Goal: Task Accomplishment & Management: Use online tool/utility

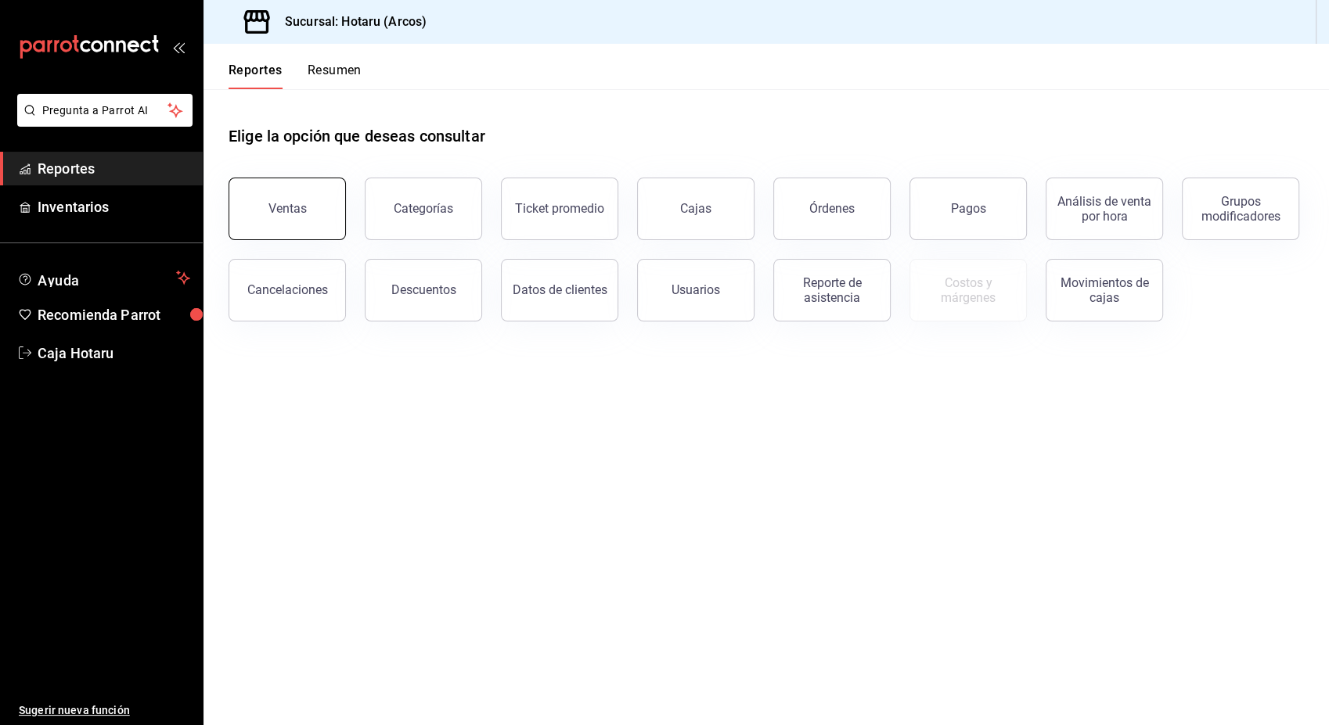
click at [269, 197] on button "Ventas" at bounding box center [286, 209] width 117 height 63
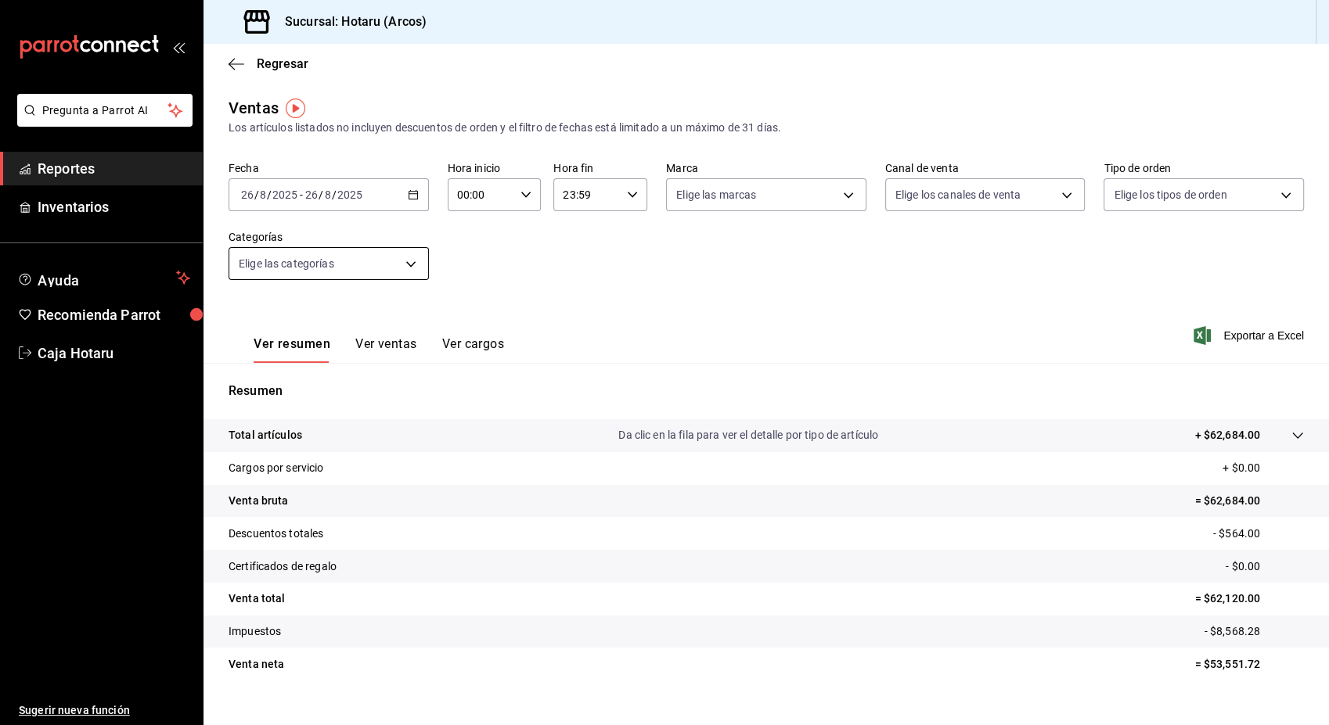
click at [419, 261] on body "Pregunta a Parrot AI Reportes Inventarios Ayuda Recomienda Parrot Caja Hotaru S…" at bounding box center [664, 362] width 1329 height 725
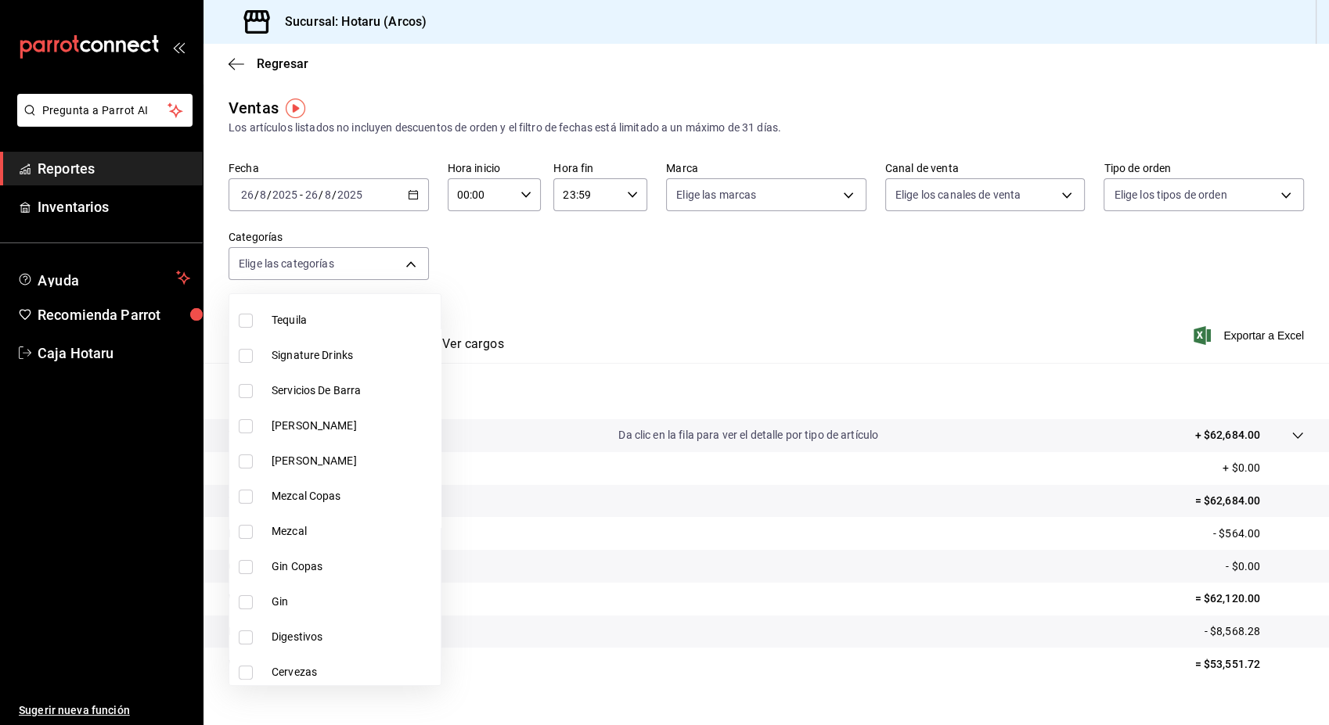
scroll to position [364, 0]
click at [241, 358] on input "checkbox" at bounding box center [246, 355] width 14 height 14
checkbox input "true"
type input "5307b469-9f11-48b6-9270-130bdb8be837"
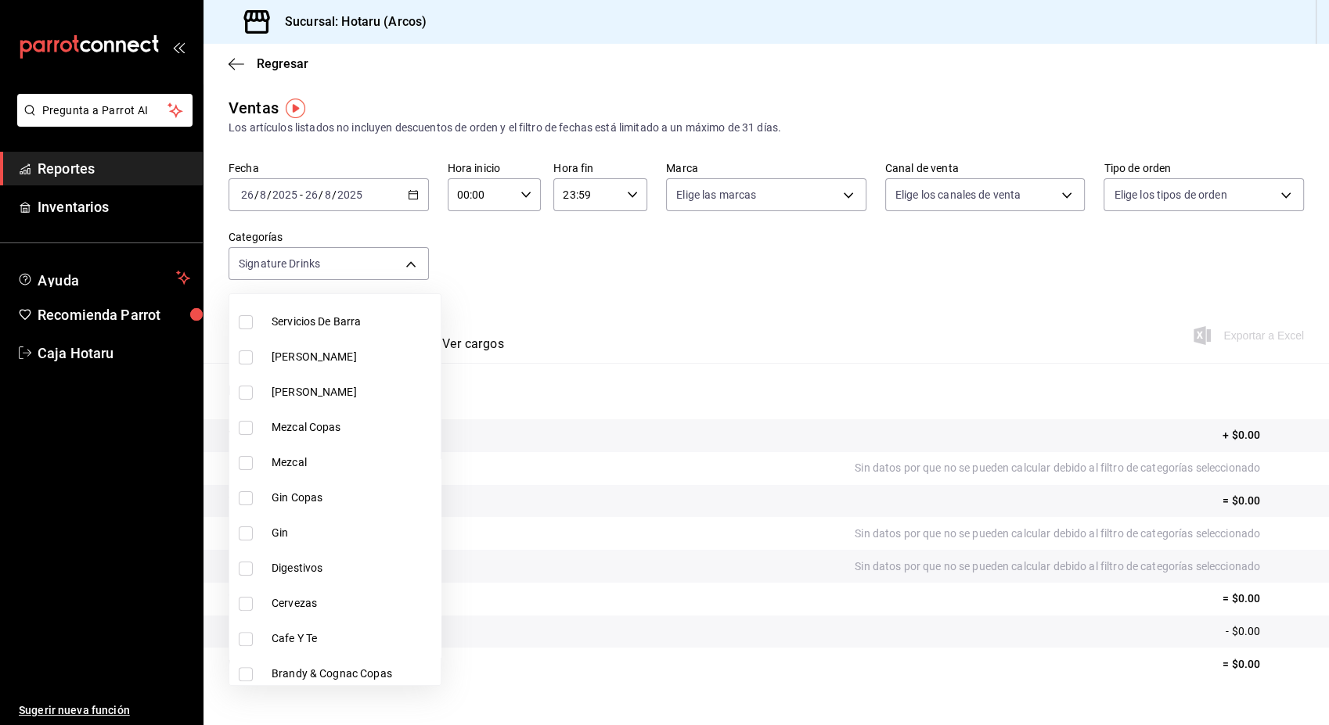
scroll to position [471, 0]
click at [244, 527] on input "checkbox" at bounding box center [246, 530] width 14 height 14
checkbox input "true"
type input "5307b469-9f11-48b6-9270-130bdb8be837,4fad770b-dbaa-4d21-ac20-ae956538371f"
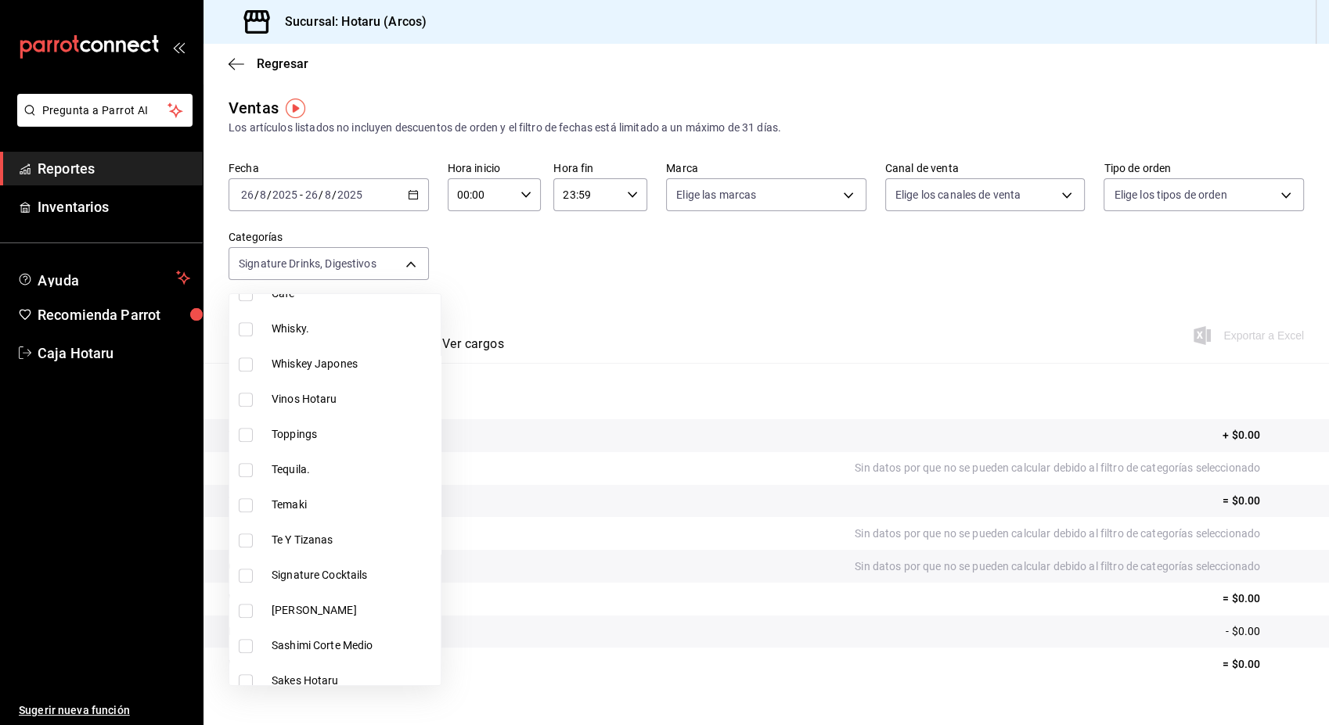
click at [245, 577] on input "checkbox" at bounding box center [246, 576] width 14 height 14
checkbox input "true"
type input "5307b469-9f11-48b6-9270-130bdb8be837,4fad770b-dbaa-4d21-ac20-ae956538371f,d405d…"
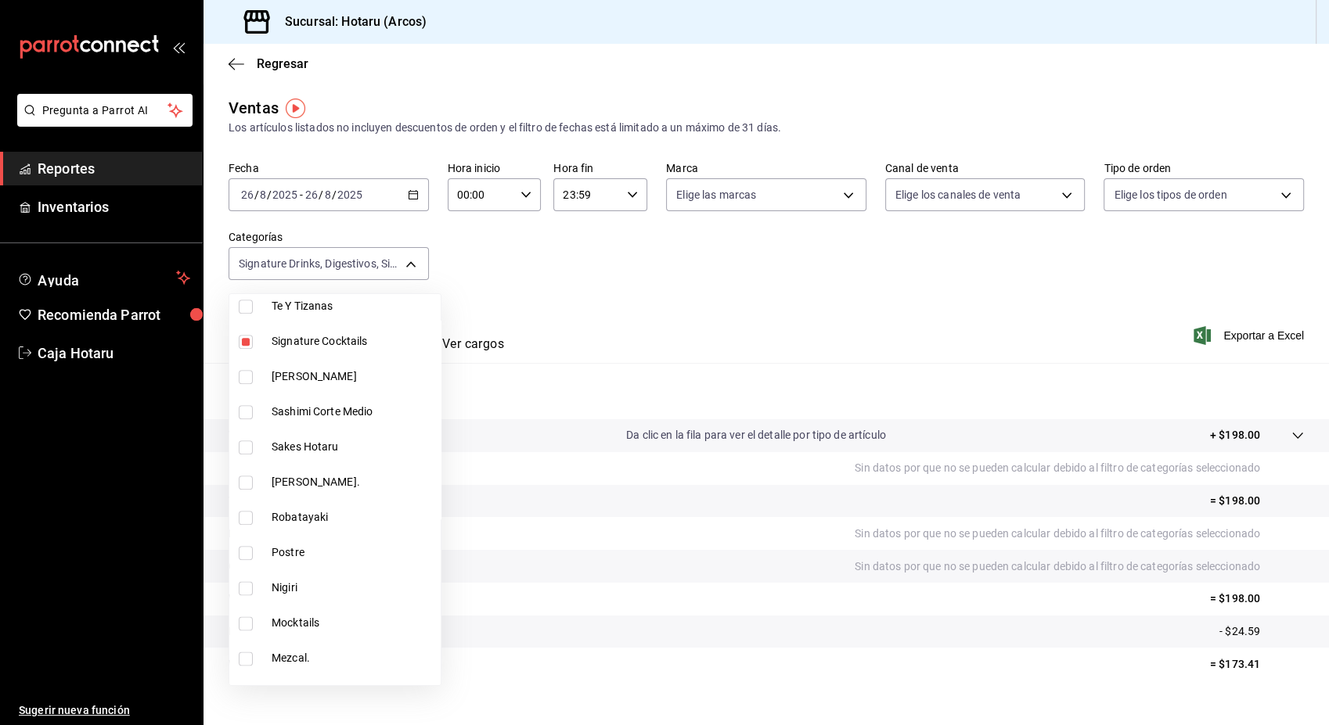
scroll to position [1971, 0]
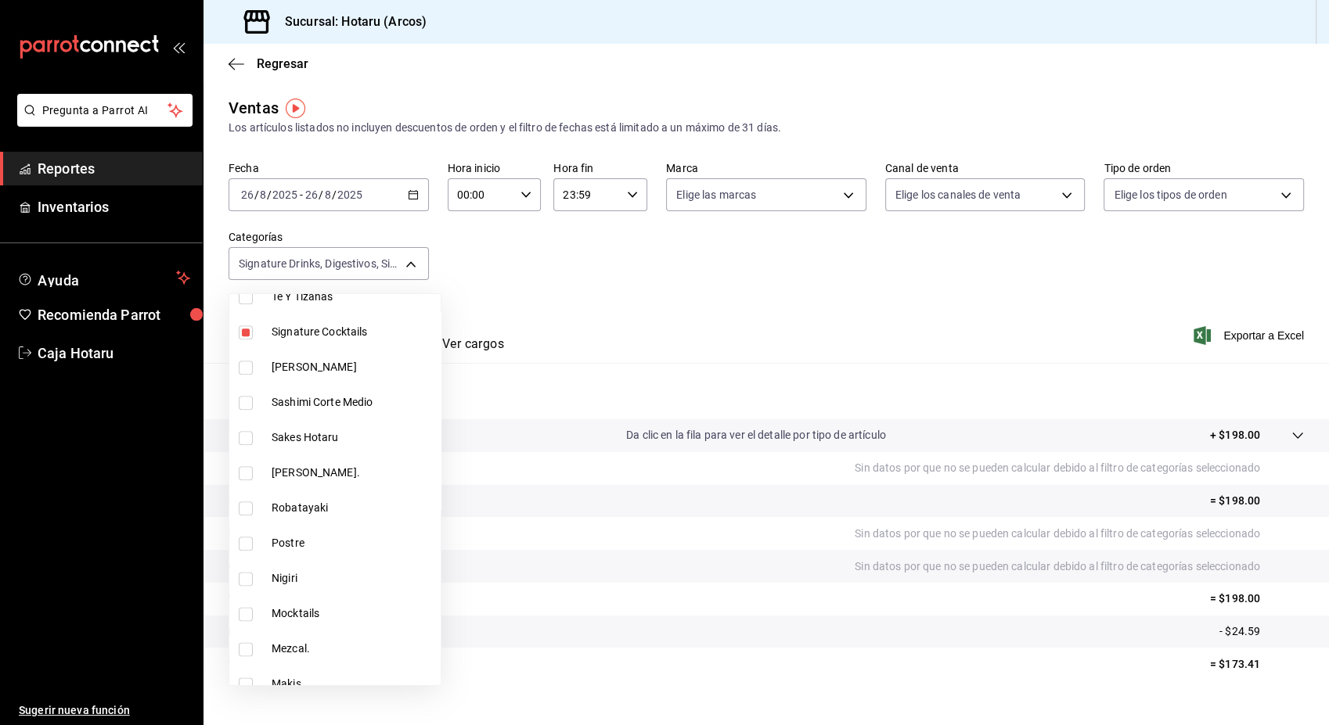
click at [246, 613] on input "checkbox" at bounding box center [246, 614] width 14 height 14
checkbox input "true"
type input "5307b469-9f11-48b6-9270-130bdb8be837,4fad770b-dbaa-4d21-ac20-ae956538371f,d405d…"
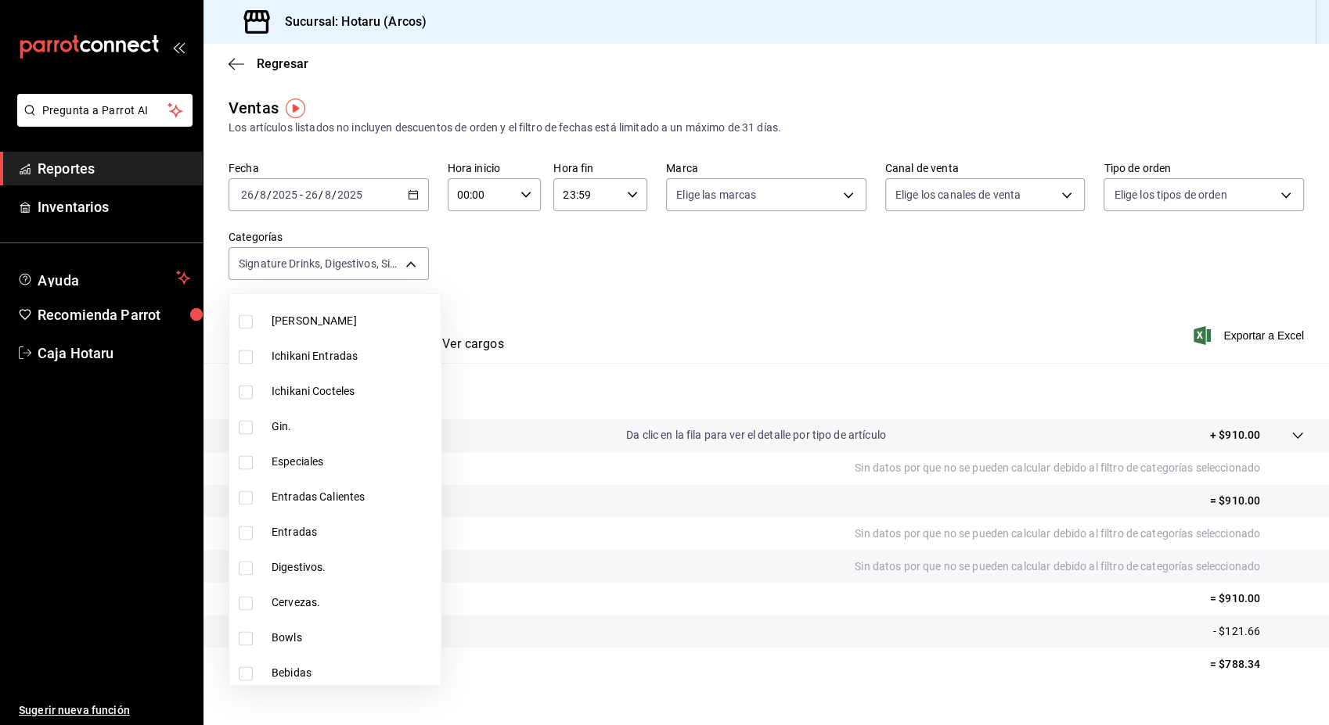
scroll to position [2522, 0]
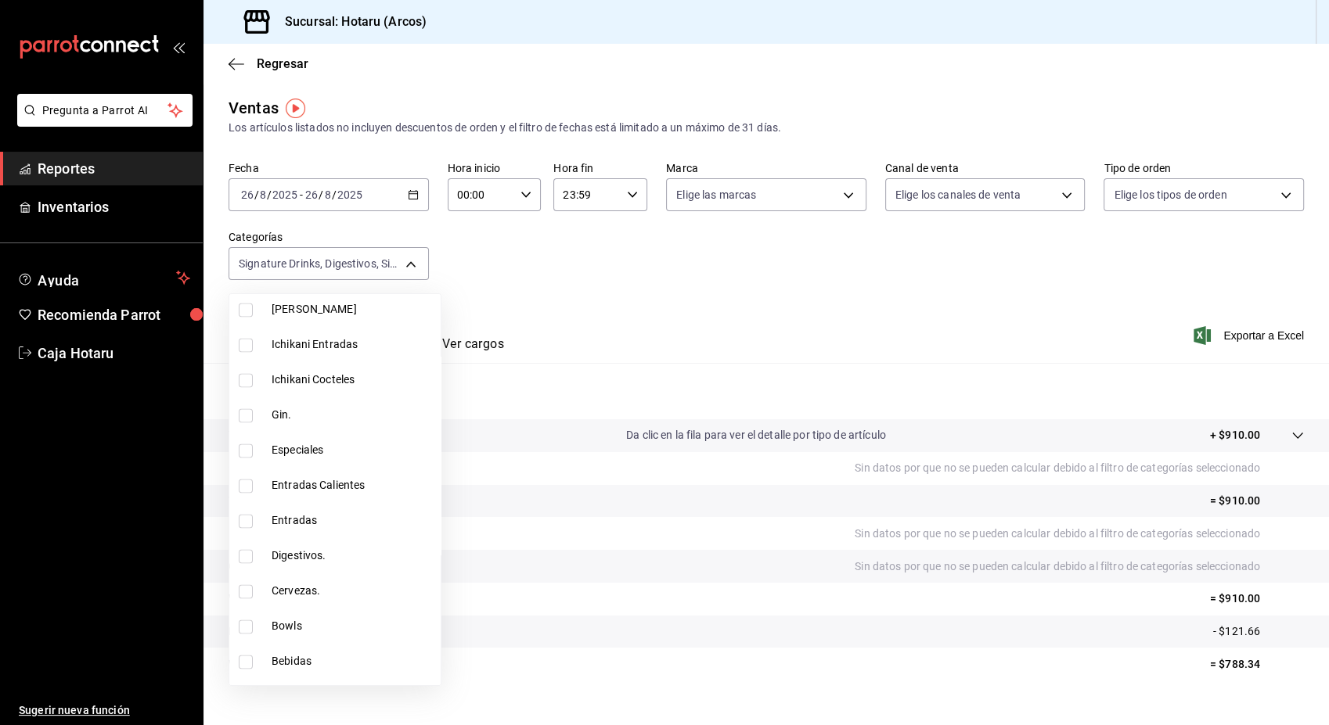
click at [243, 556] on input "checkbox" at bounding box center [246, 556] width 14 height 14
checkbox input "true"
type input "5307b469-9f11-48b6-9270-130bdb8be837,4fad770b-dbaa-4d21-ac20-ae956538371f,d405d…"
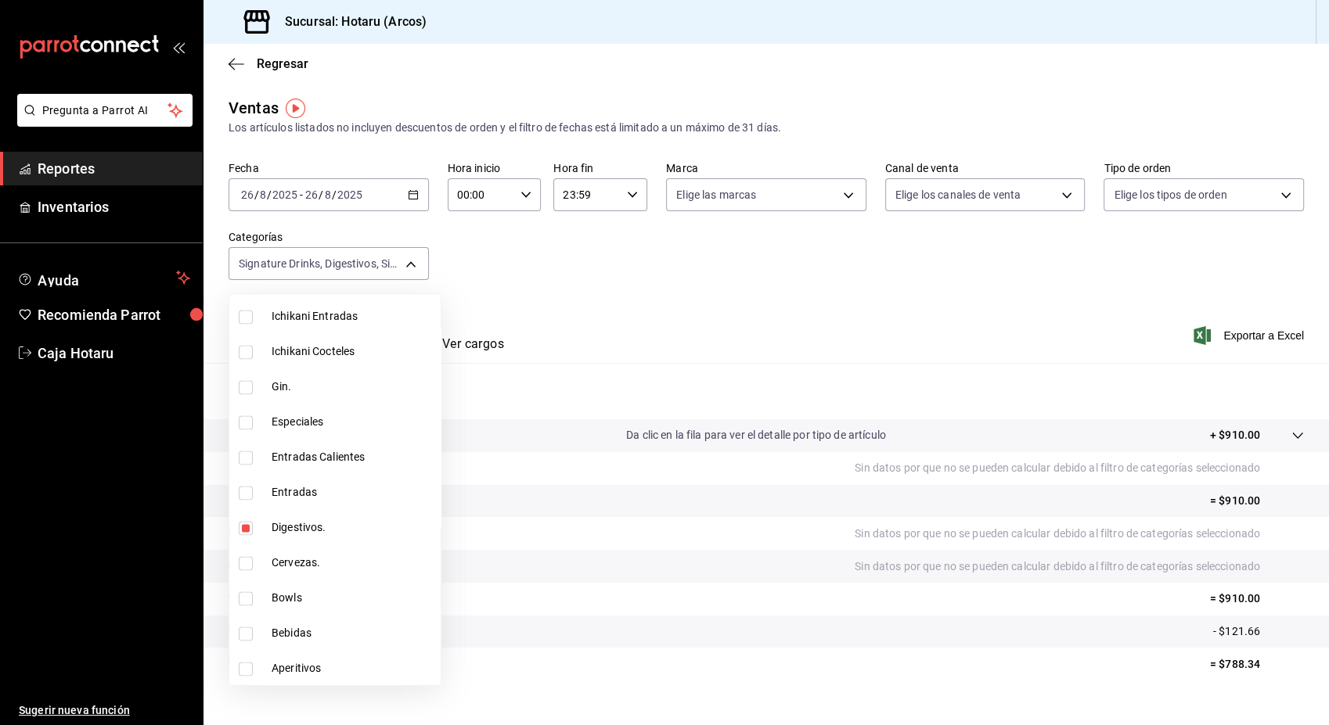
click at [243, 669] on input "checkbox" at bounding box center [246, 669] width 14 height 14
checkbox input "true"
type input "5307b469-9f11-48b6-9270-130bdb8be837,4fad770b-dbaa-4d21-ac20-ae956538371f,d405d…"
click at [406, 192] on div at bounding box center [664, 362] width 1329 height 725
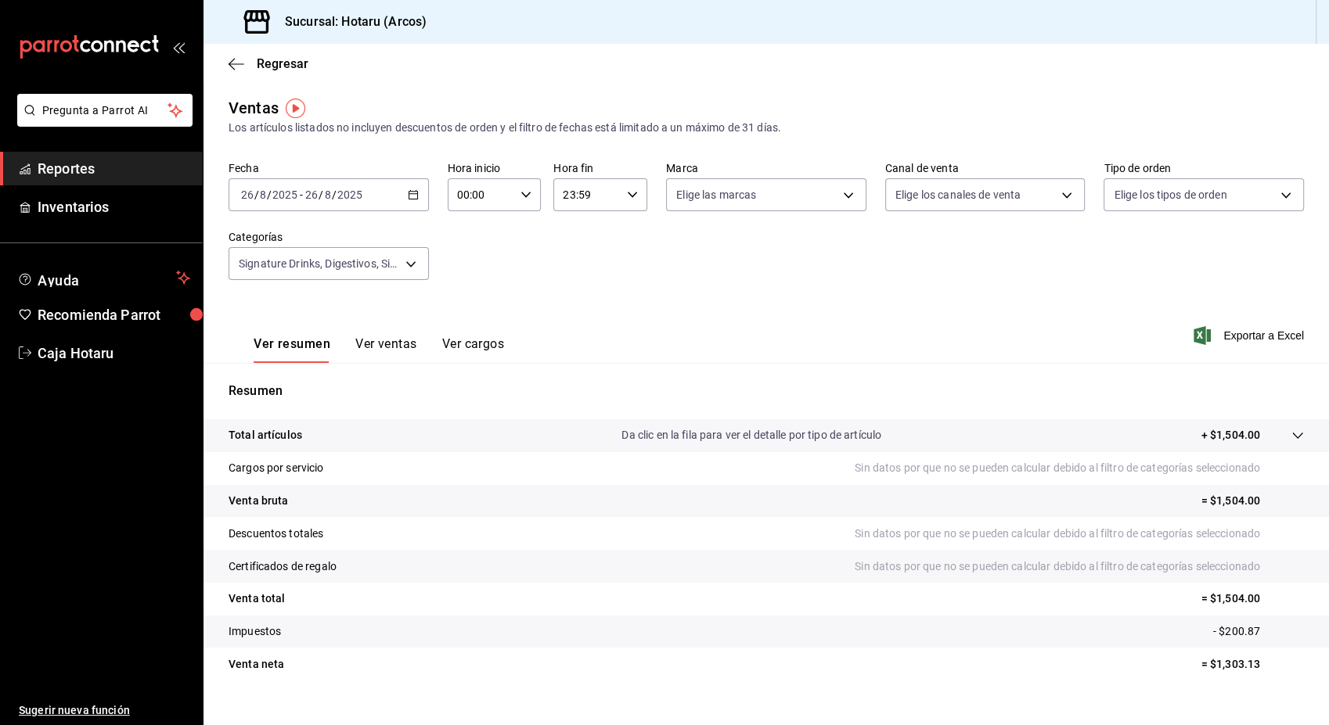
click at [408, 194] on icon "button" at bounding box center [413, 194] width 11 height 11
click at [277, 277] on span "Ayer" at bounding box center [302, 277] width 121 height 16
click at [1239, 331] on span "Exportar a Excel" at bounding box center [1249, 335] width 107 height 19
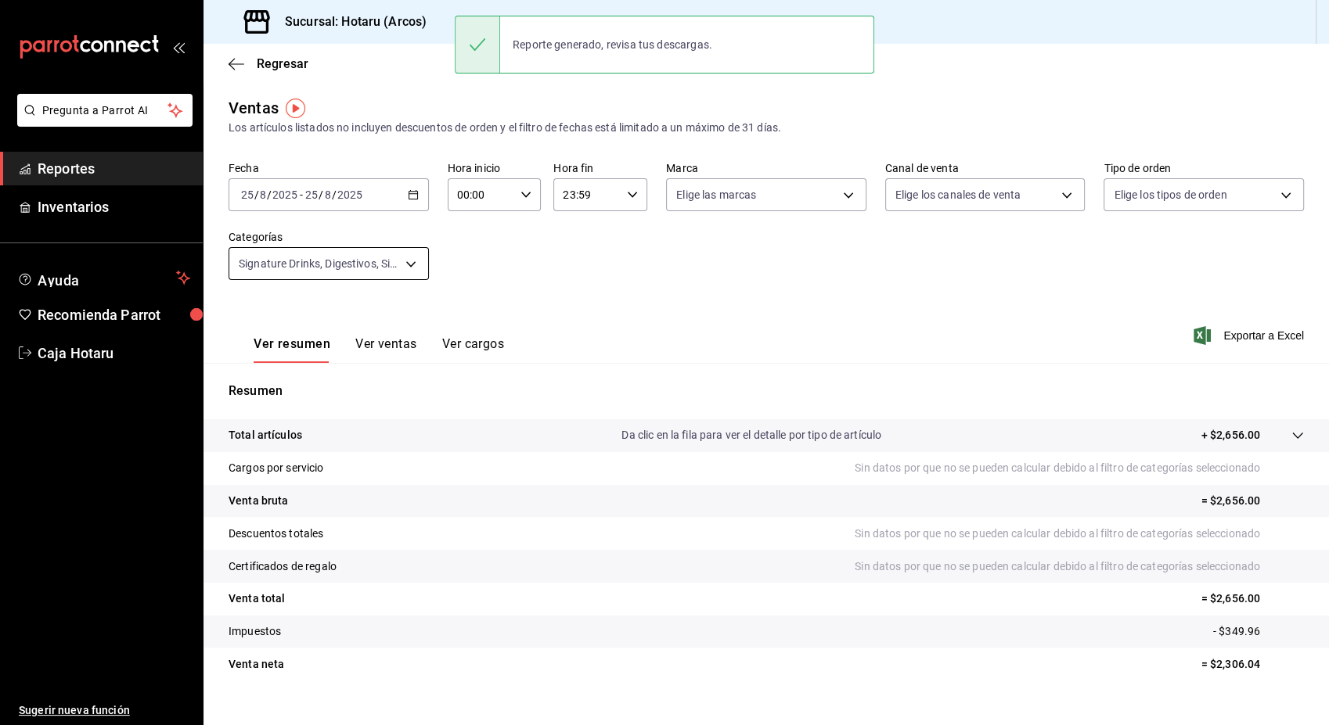
click at [407, 268] on body "Pregunta a Parrot AI Reportes Inventarios Ayuda Recomienda Parrot Caja Hotaru S…" at bounding box center [664, 362] width 1329 height 725
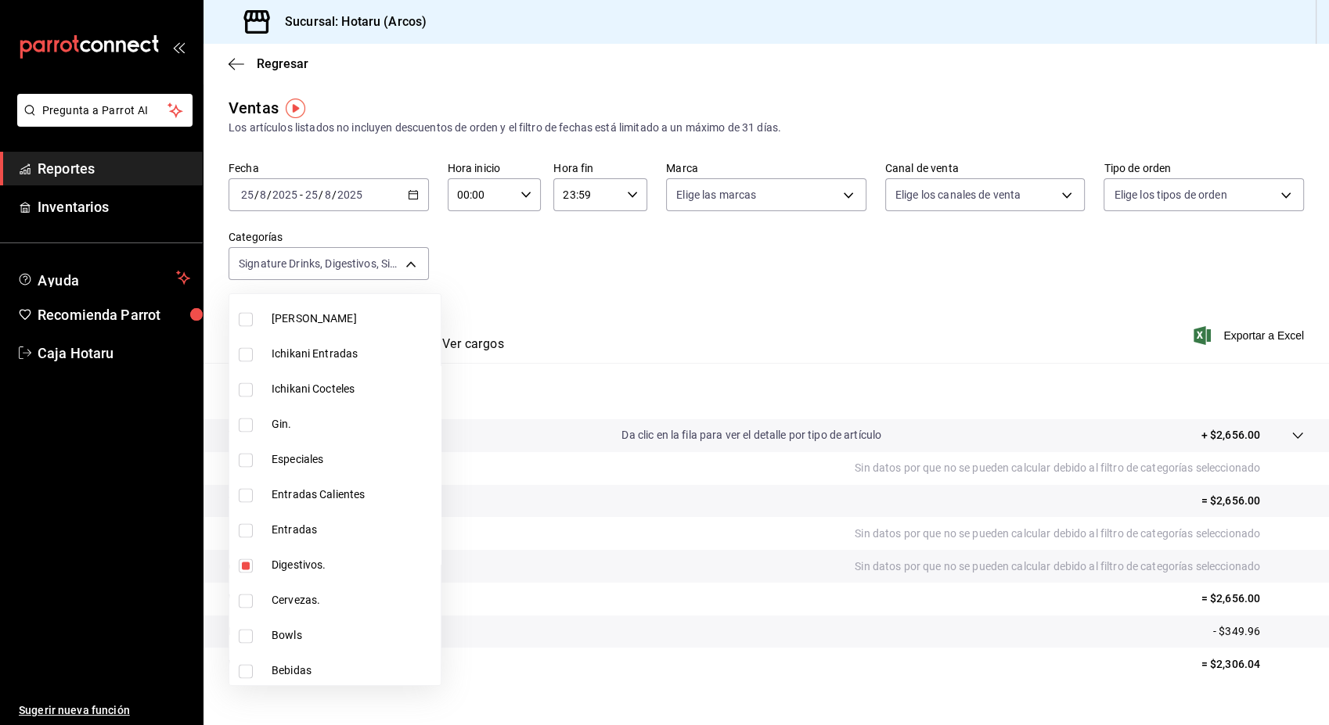
scroll to position [2550, 0]
click at [674, 304] on div at bounding box center [664, 362] width 1329 height 725
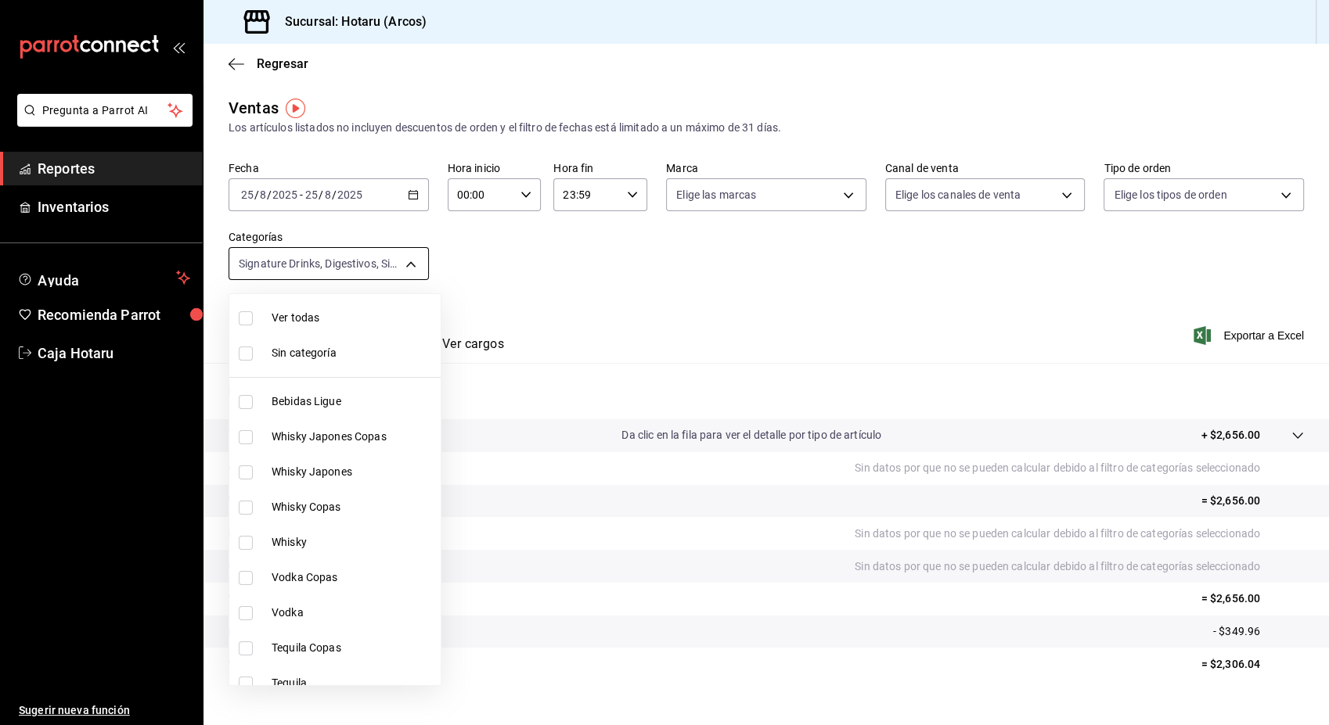
click at [411, 266] on body "Pregunta a Parrot AI Reportes Inventarios Ayuda Recomienda Parrot Caja Hotaru S…" at bounding box center [664, 362] width 1329 height 725
click at [243, 316] on input "checkbox" at bounding box center [246, 318] width 14 height 14
checkbox input "true"
type input "af0fa7ff-854a-4bfb-817f-8061951aea4b,98c40ba0-5fcc-40b0-ad47-58e6283fb45d,d8773…"
checkbox input "true"
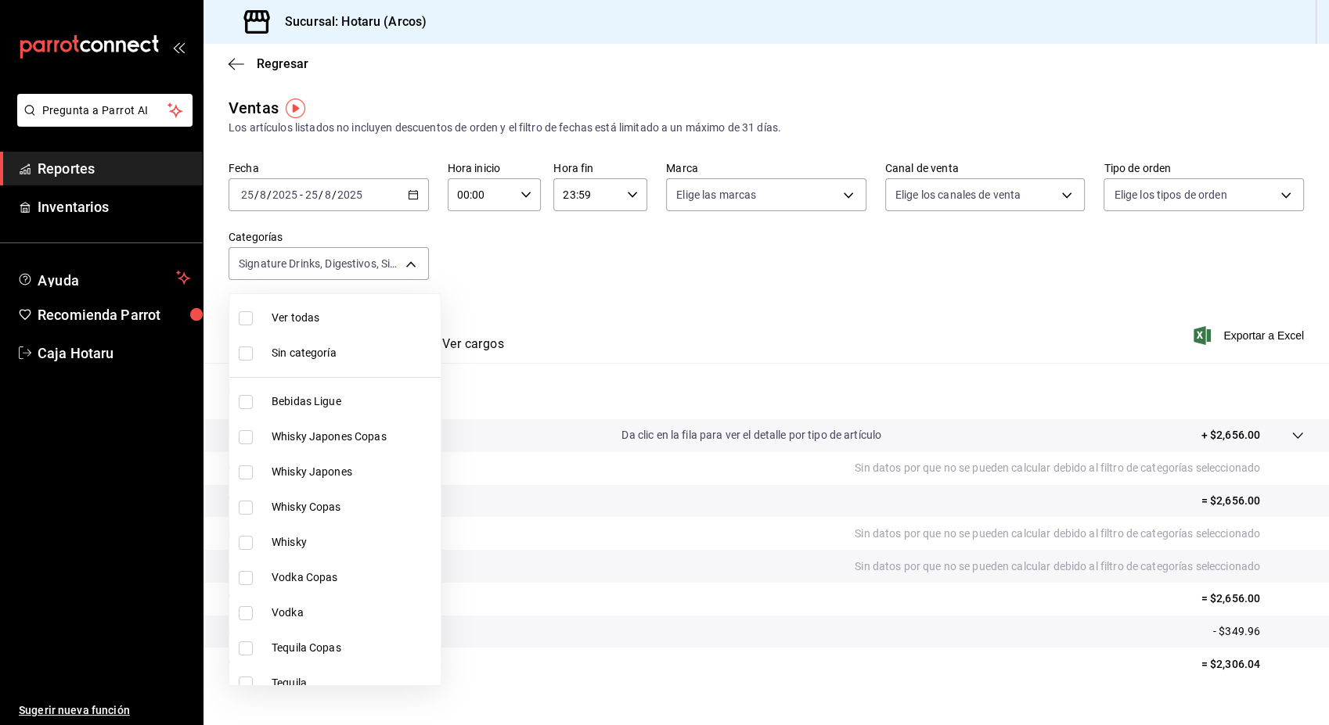
checkbox input "true"
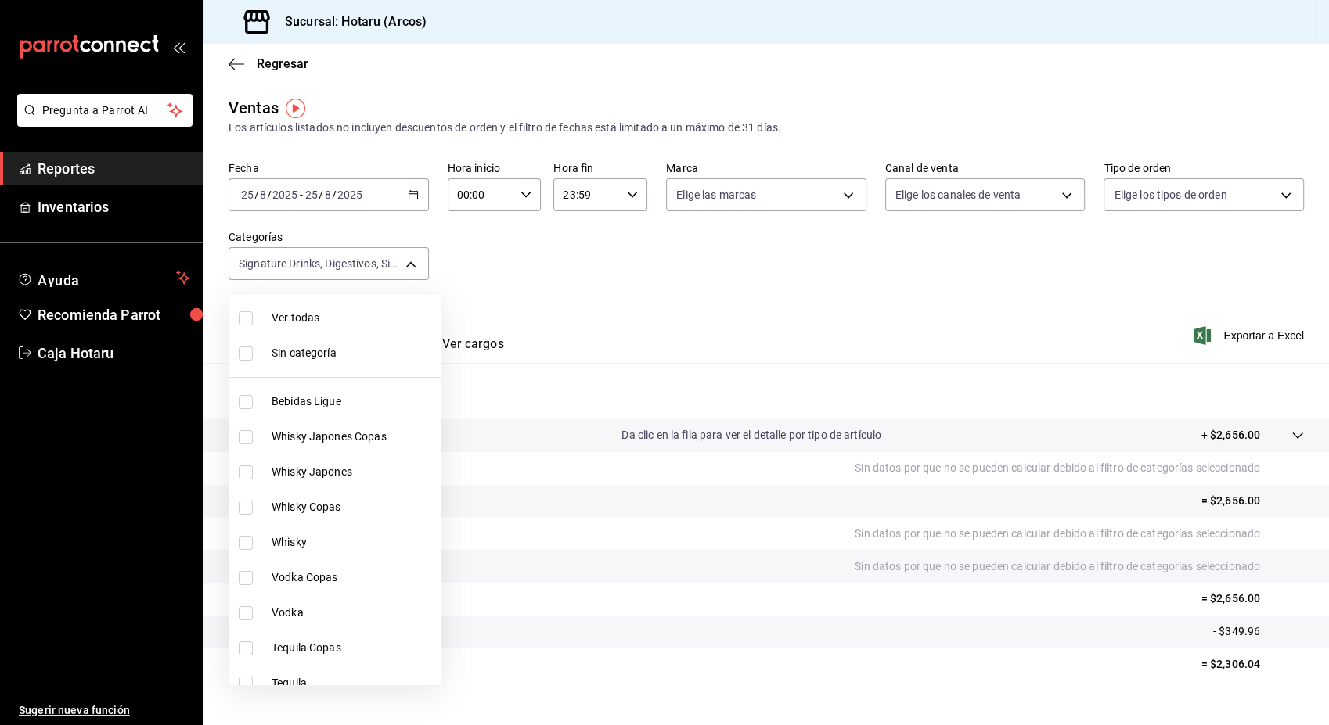
checkbox input "true"
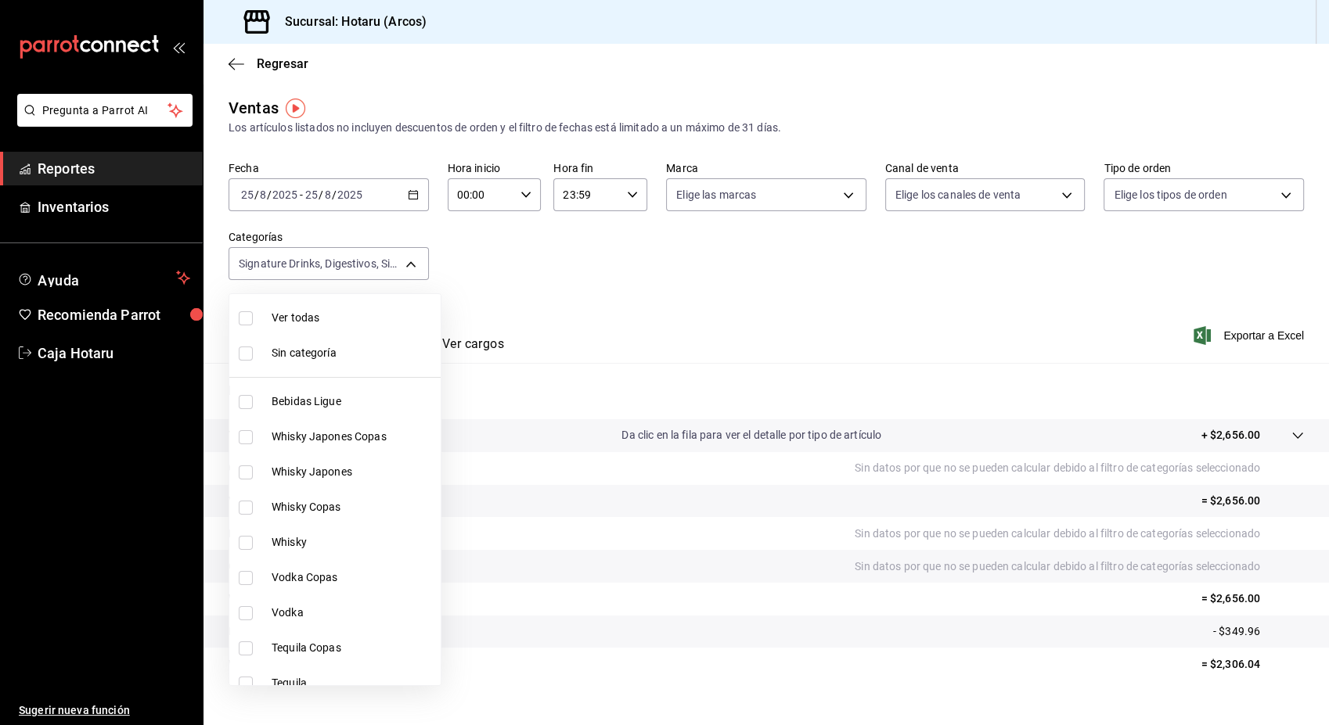
checkbox input "true"
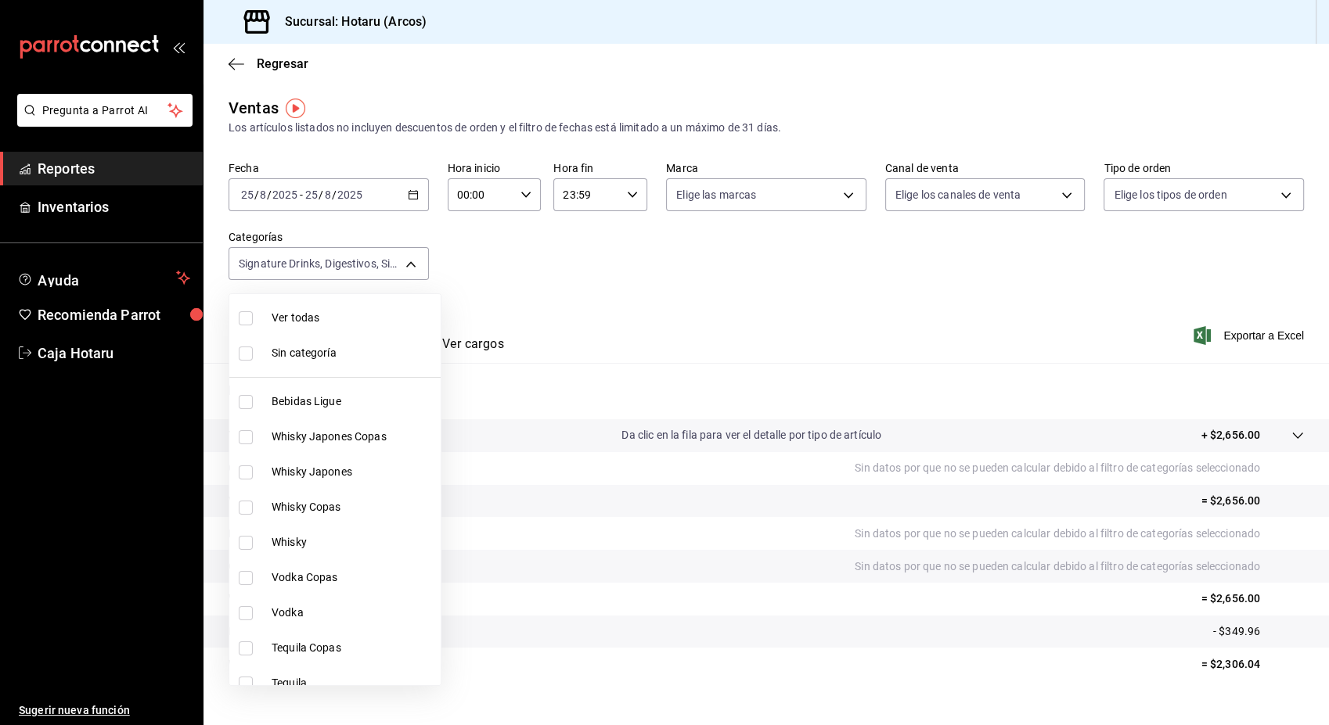
checkbox input "true"
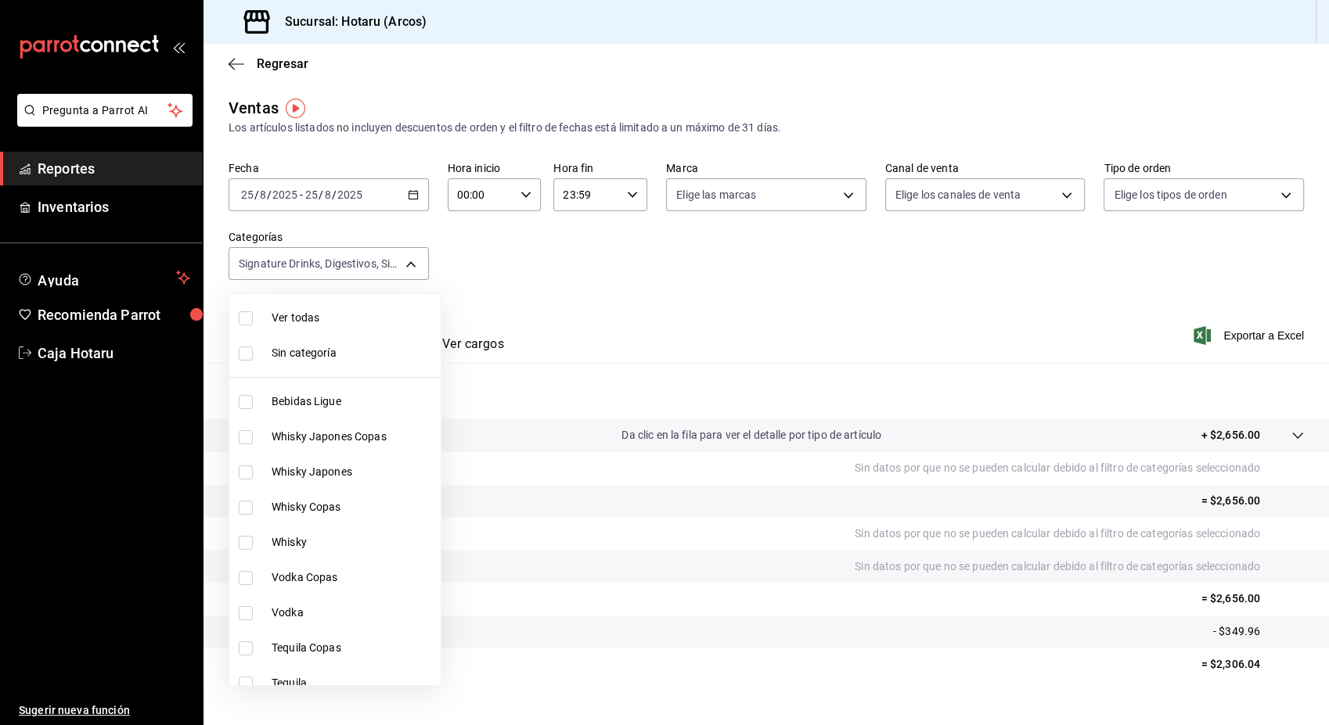
checkbox input "true"
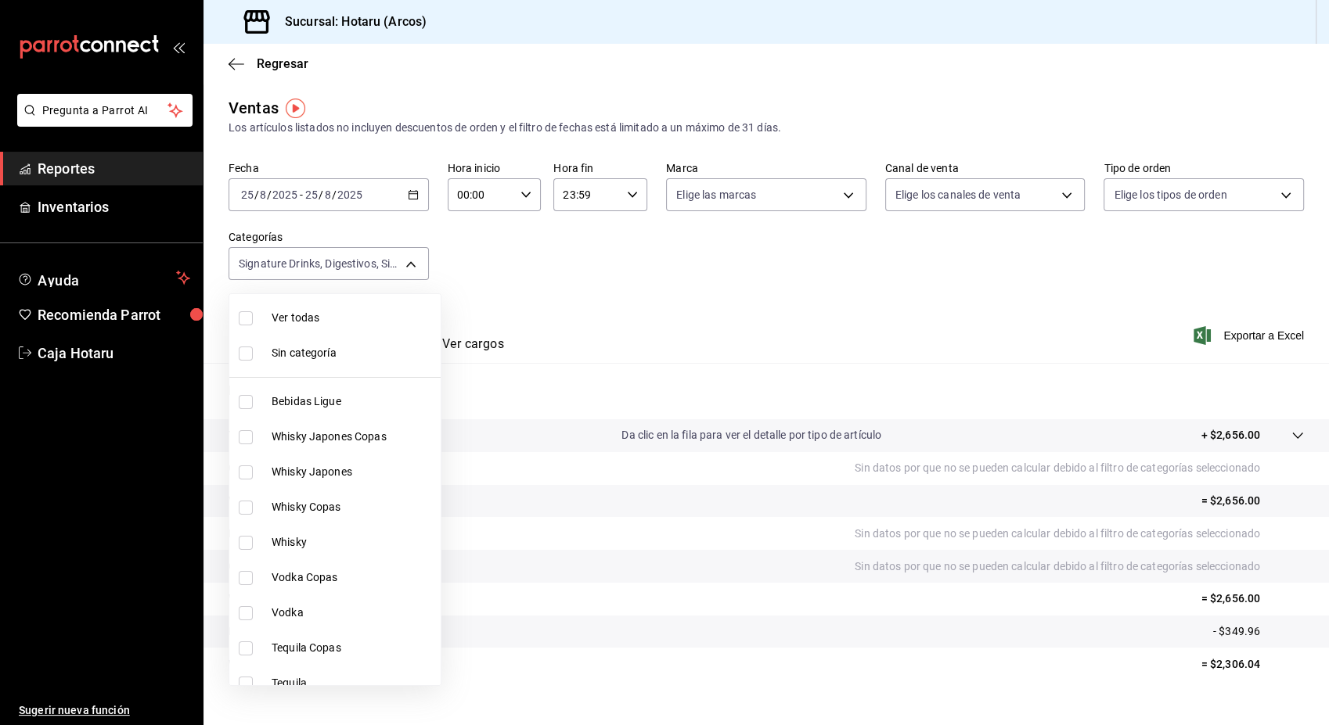
checkbox input "true"
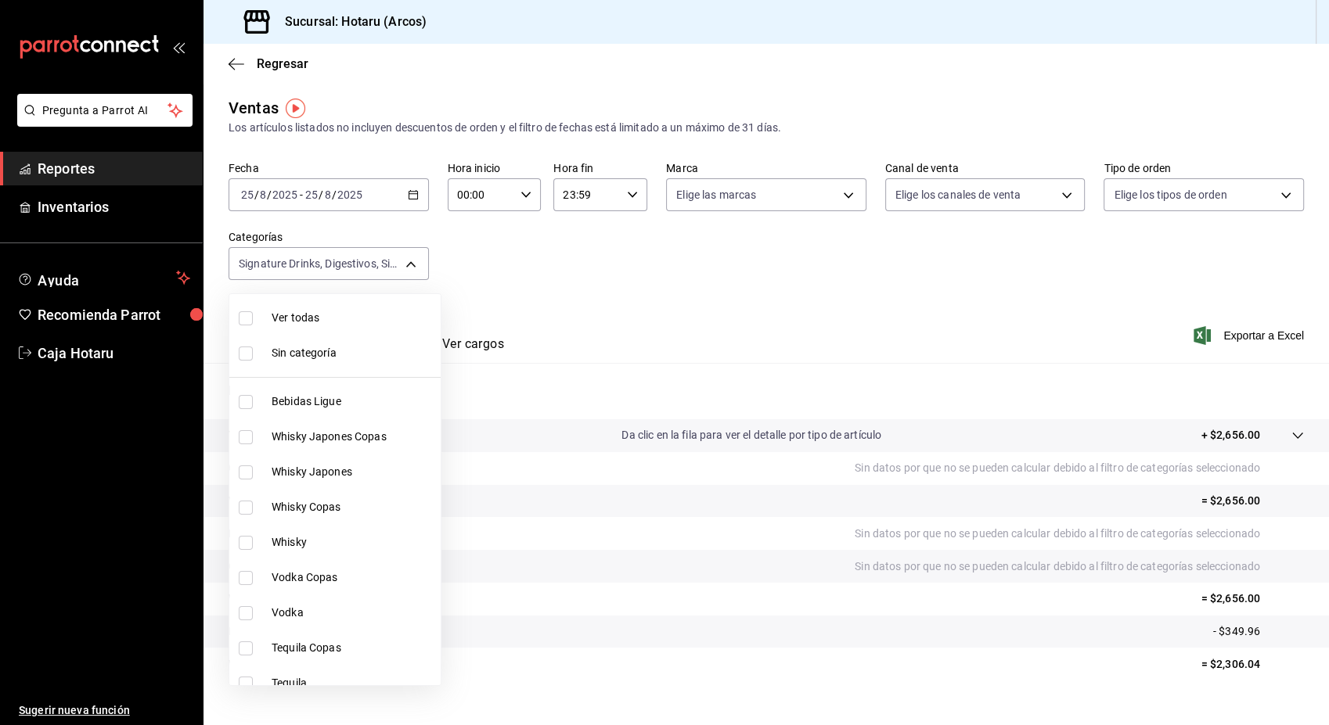
checkbox input "true"
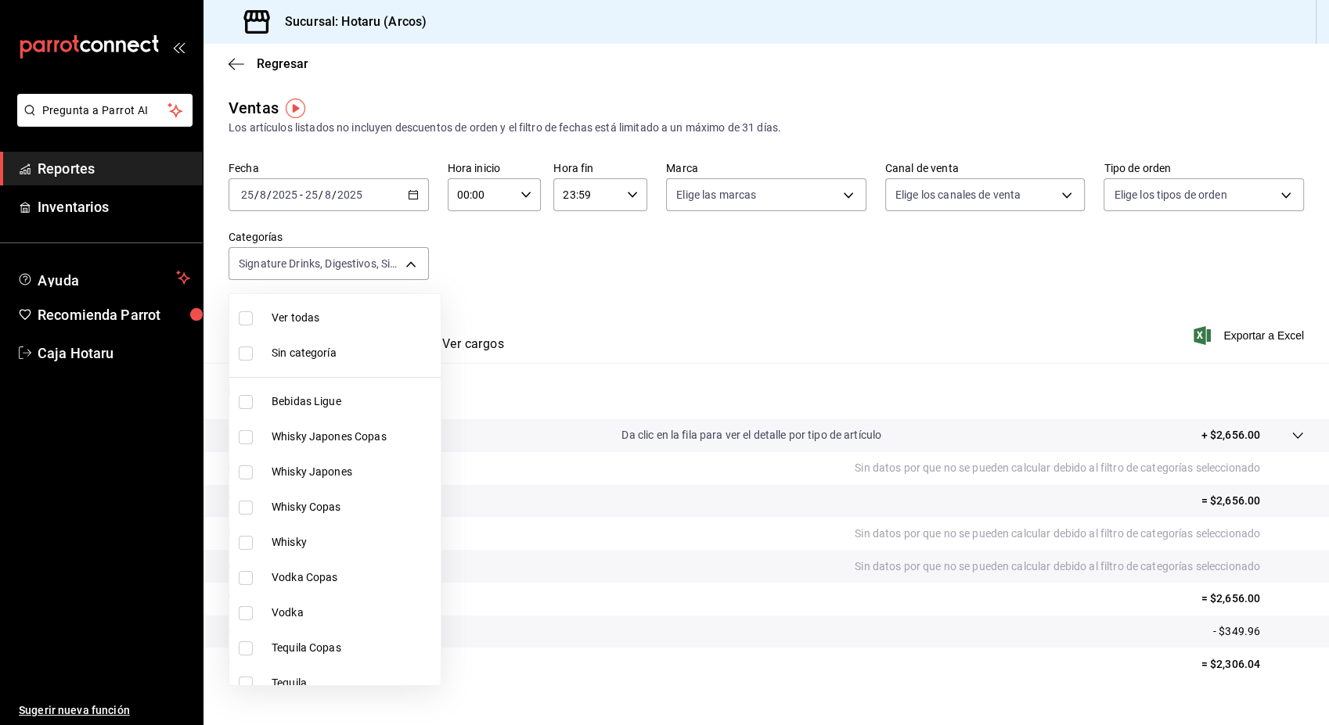
checkbox input "true"
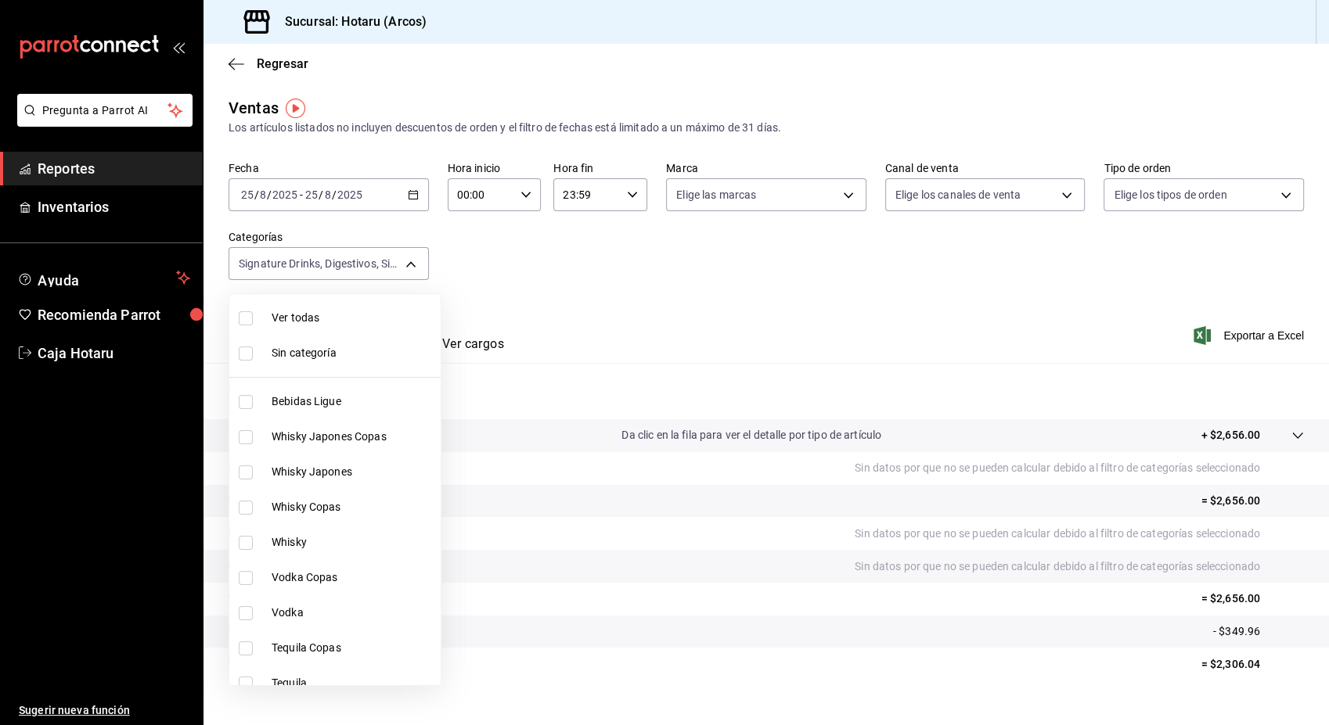
checkbox input "true"
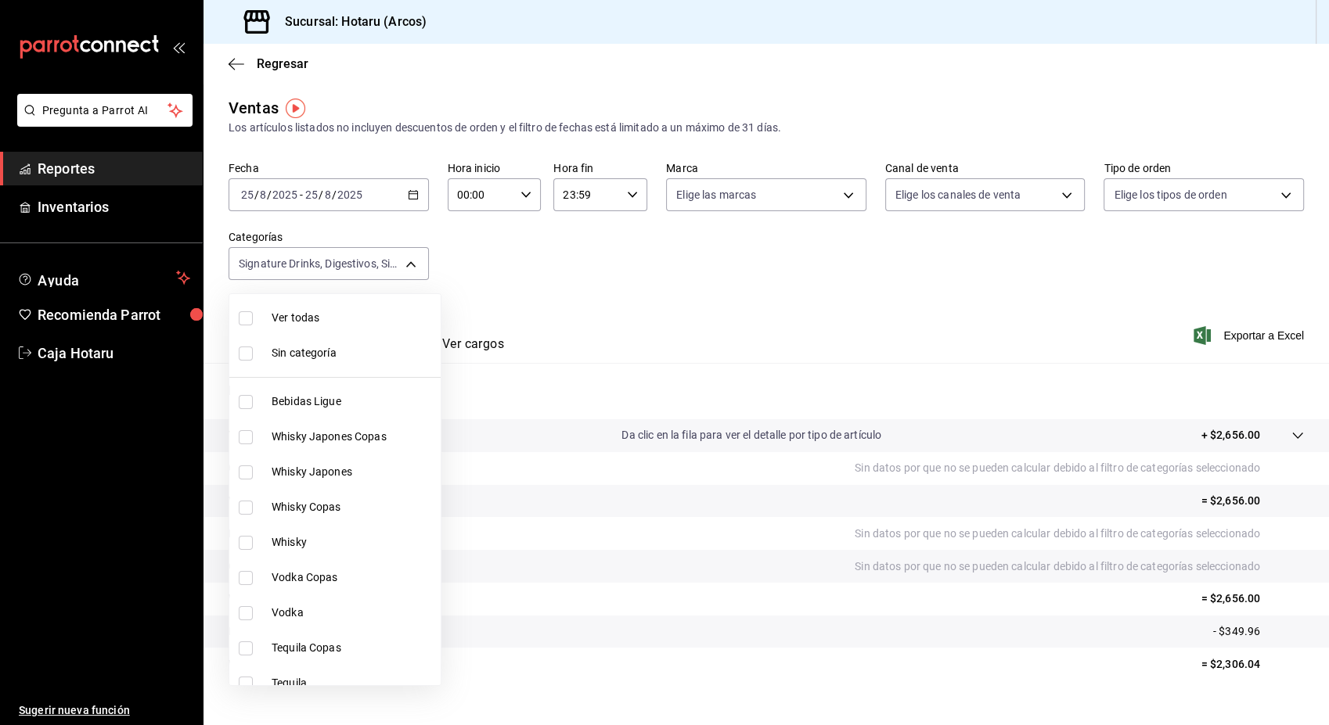
checkbox input "true"
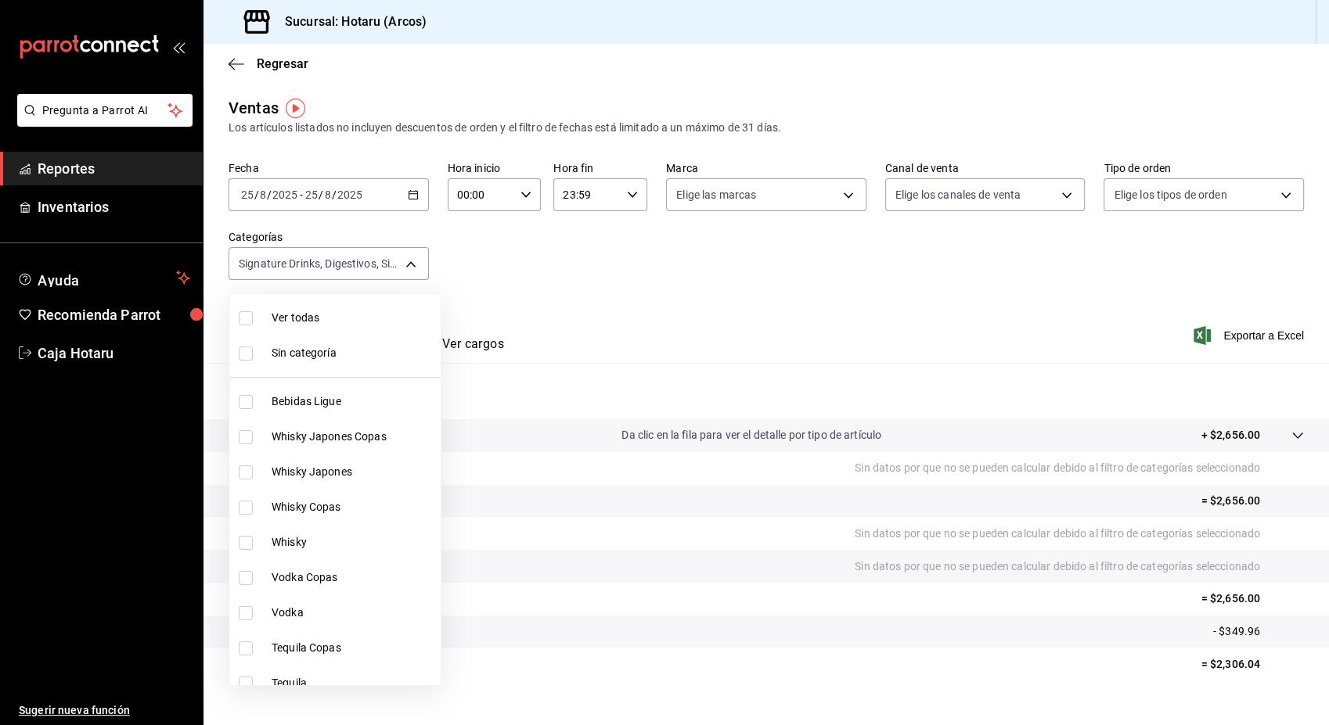
checkbox input "true"
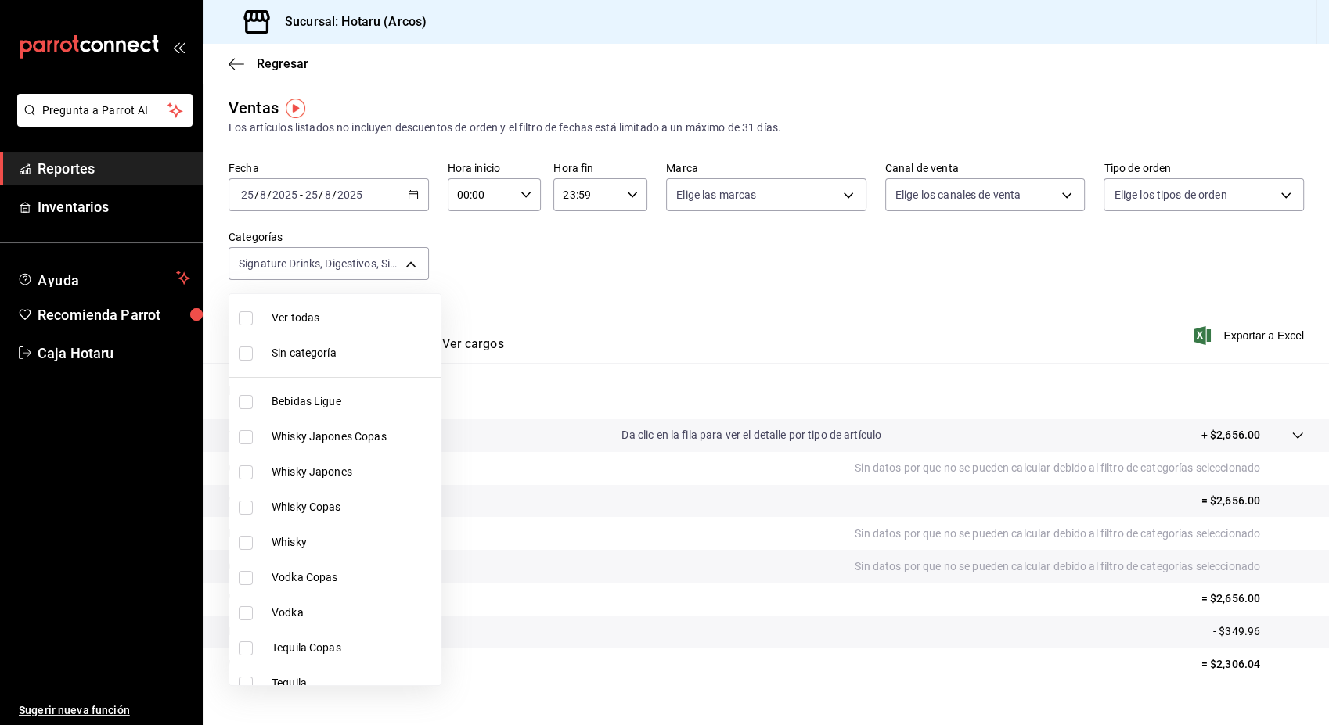
checkbox input "true"
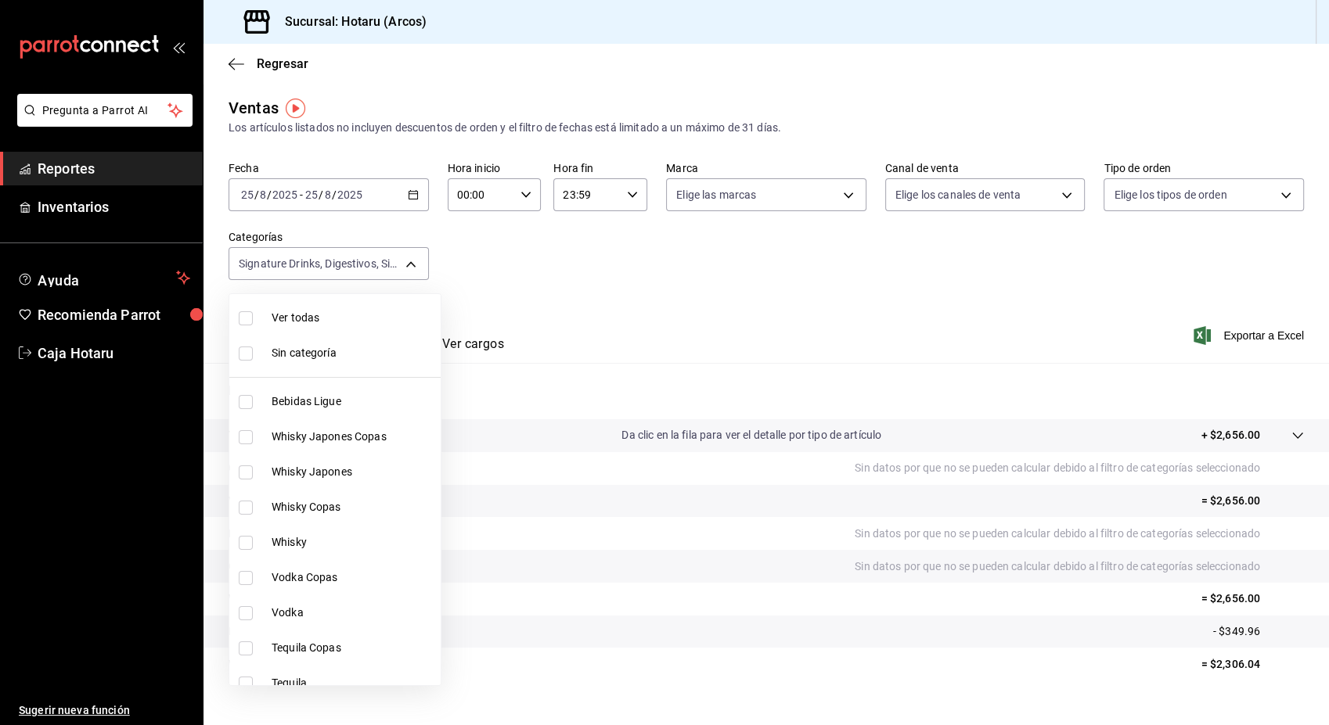
checkbox input "true"
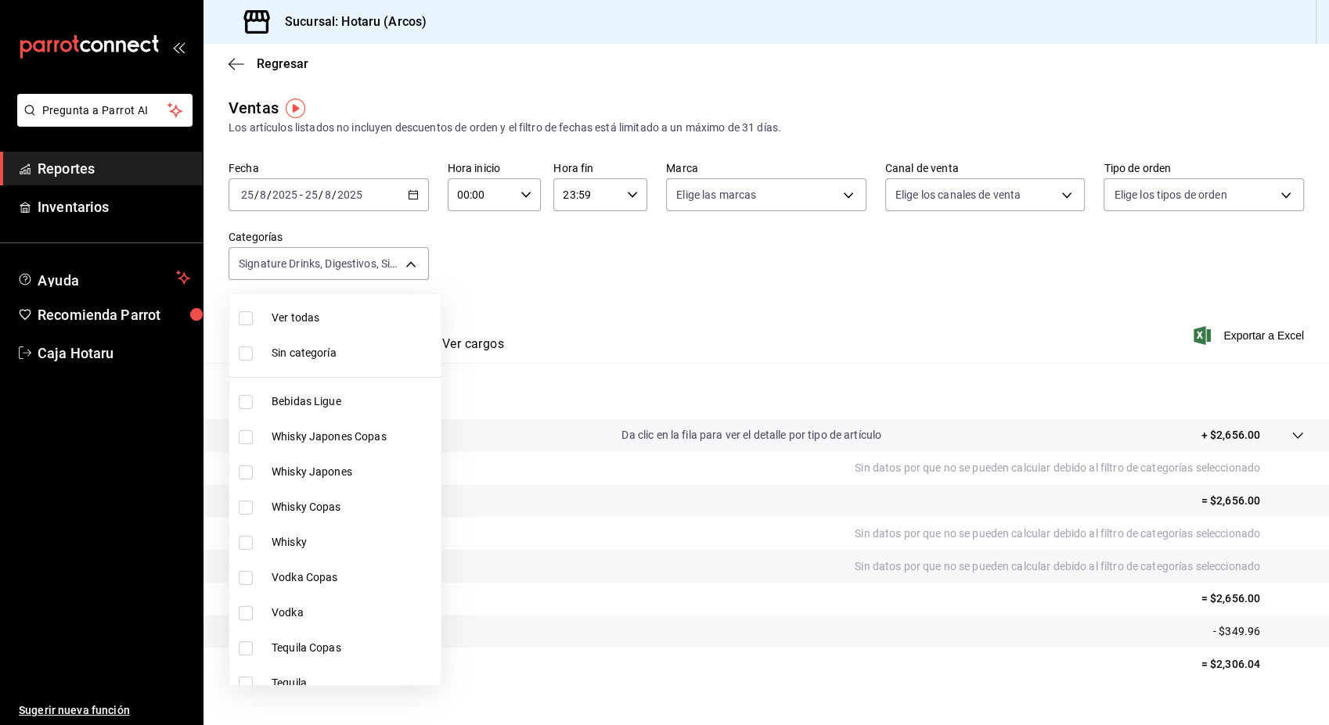
checkbox input "true"
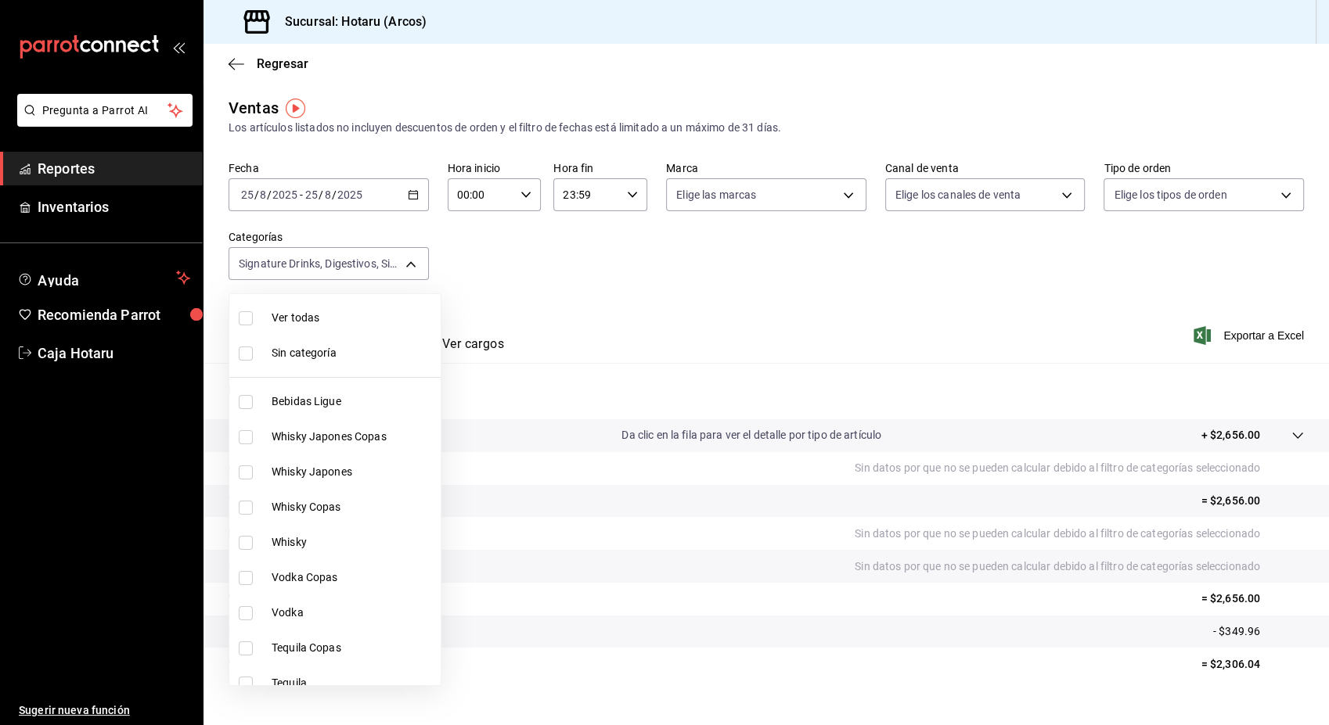
checkbox input "true"
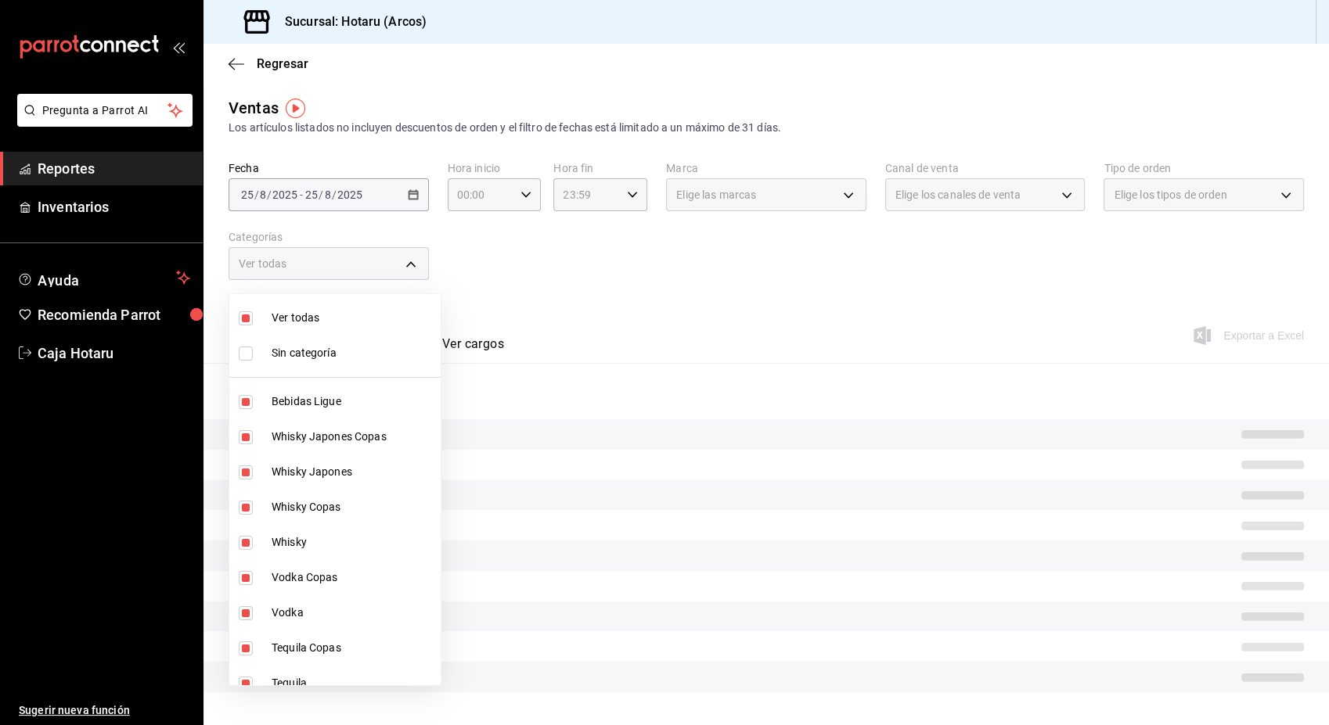
click at [243, 316] on input "checkbox" at bounding box center [246, 318] width 14 height 14
checkbox input "false"
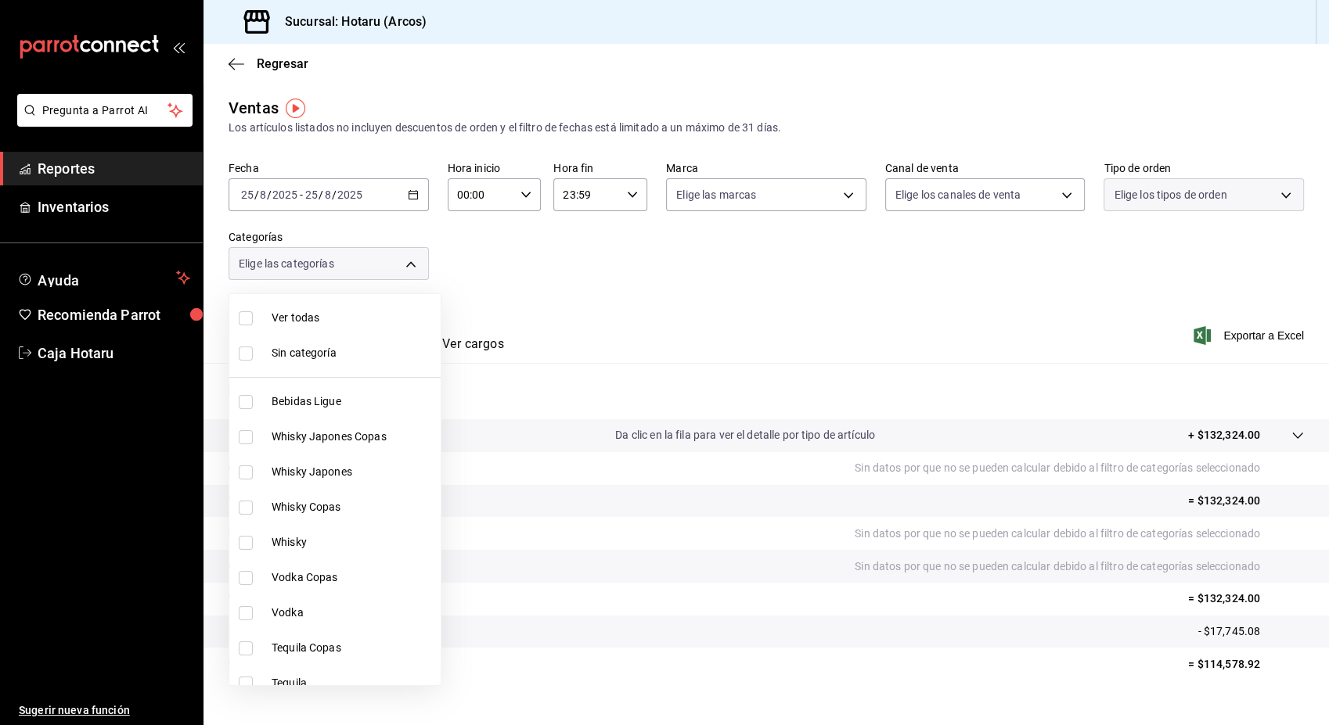
checkbox input "false"
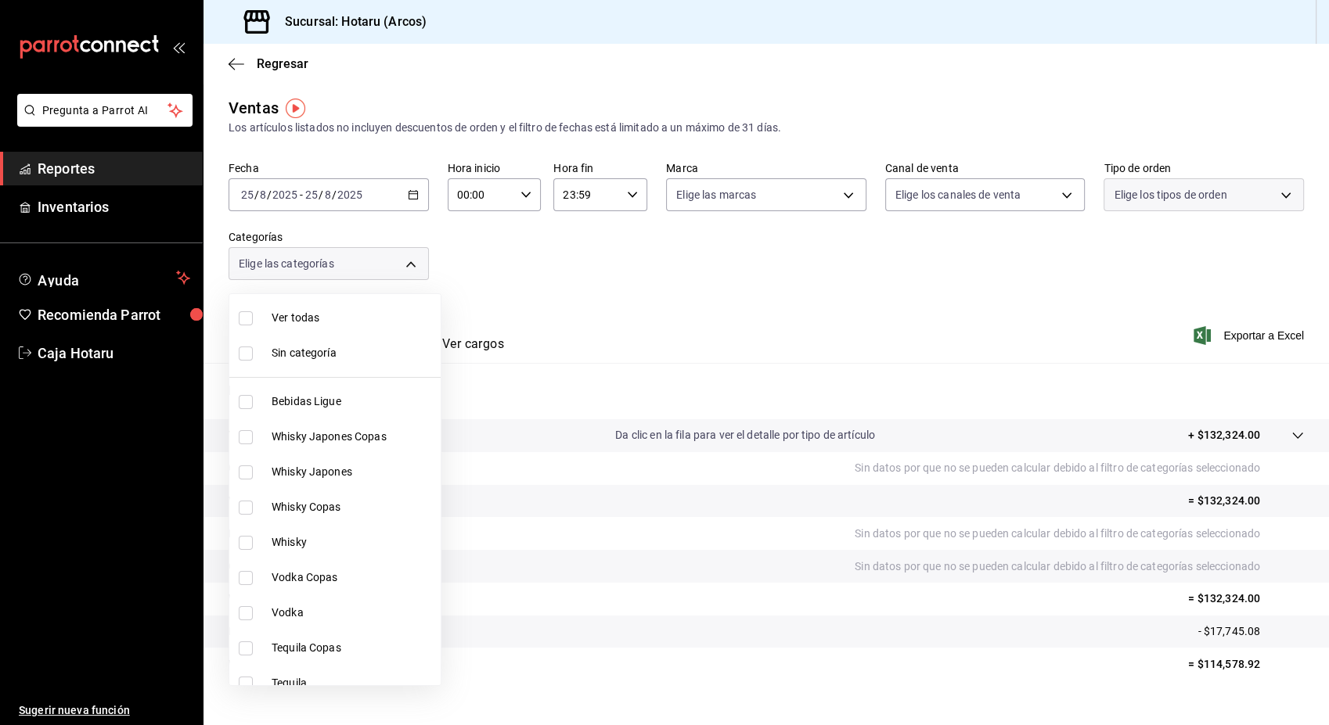
checkbox input "false"
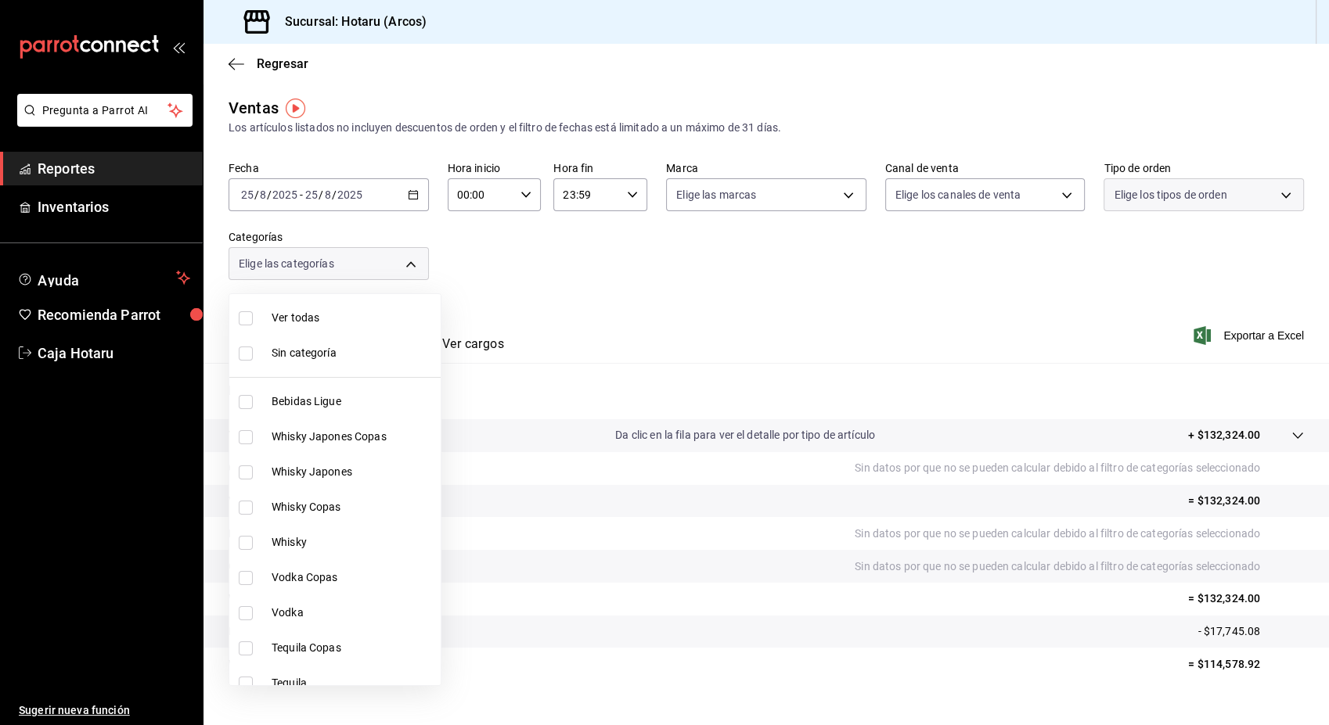
checkbox input "false"
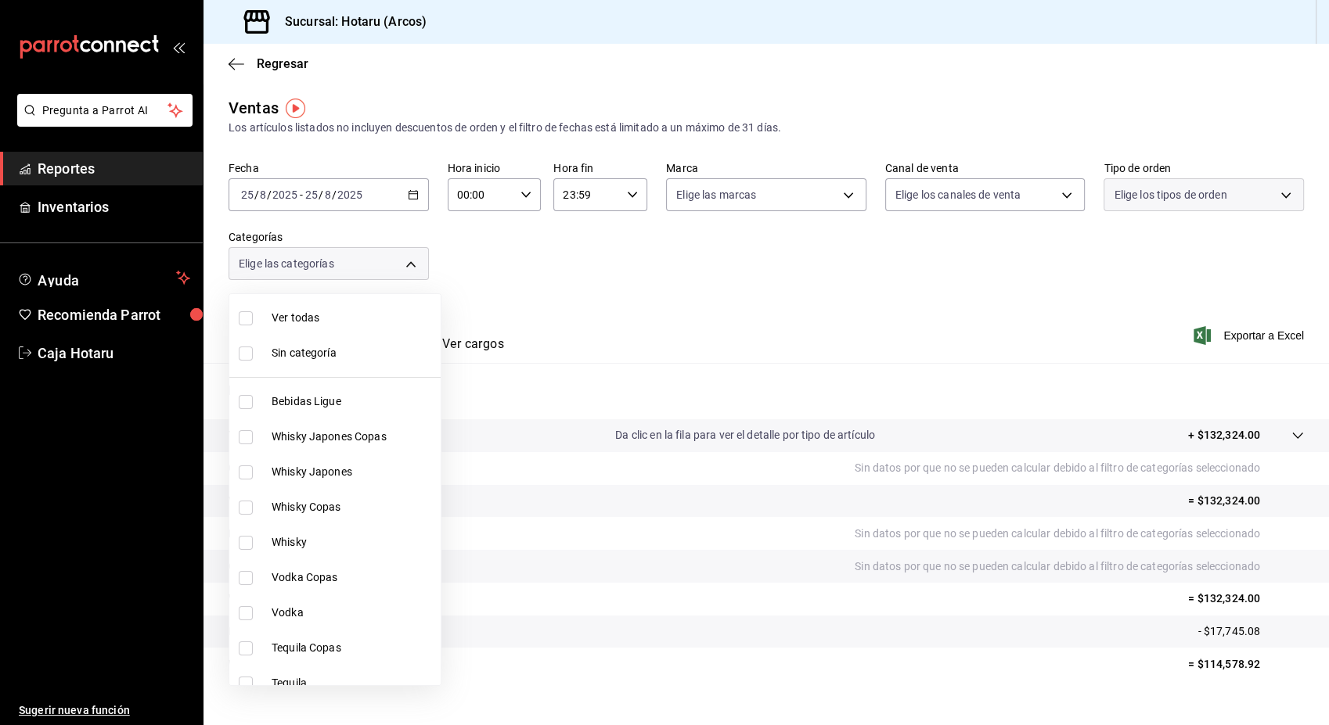
checkbox input "false"
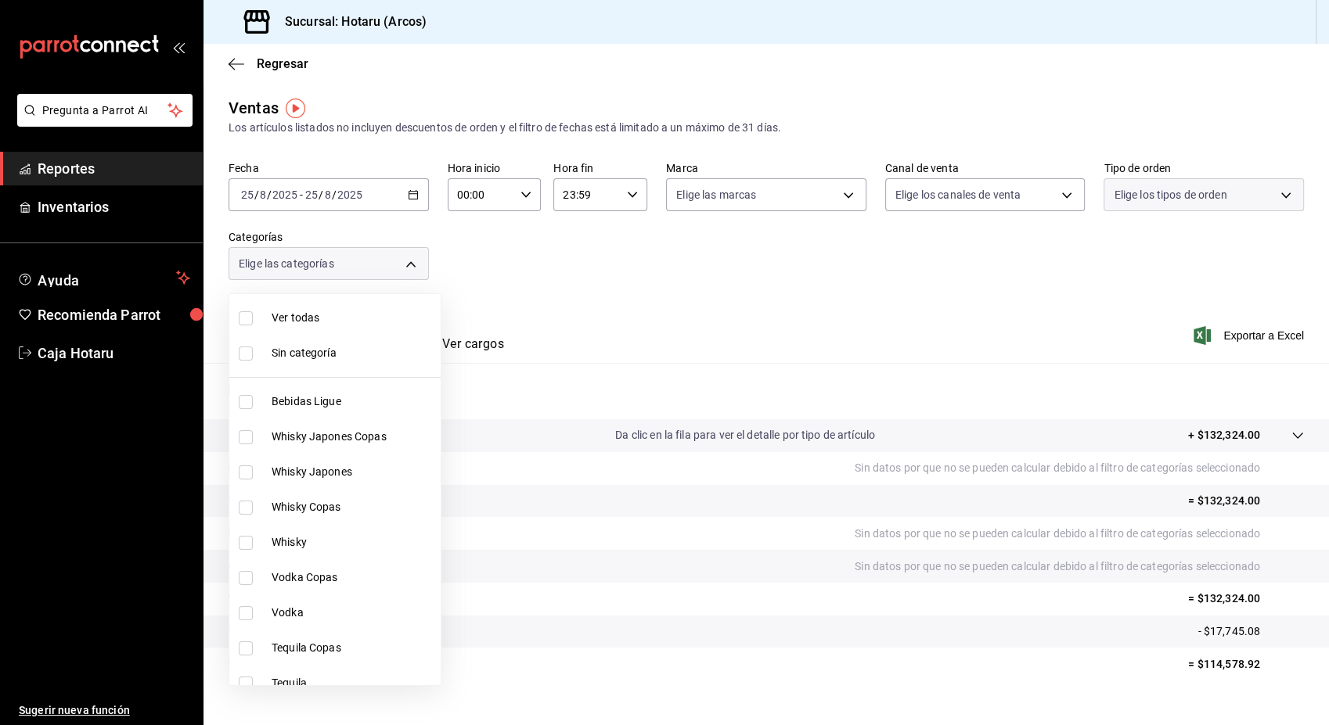
checkbox input "false"
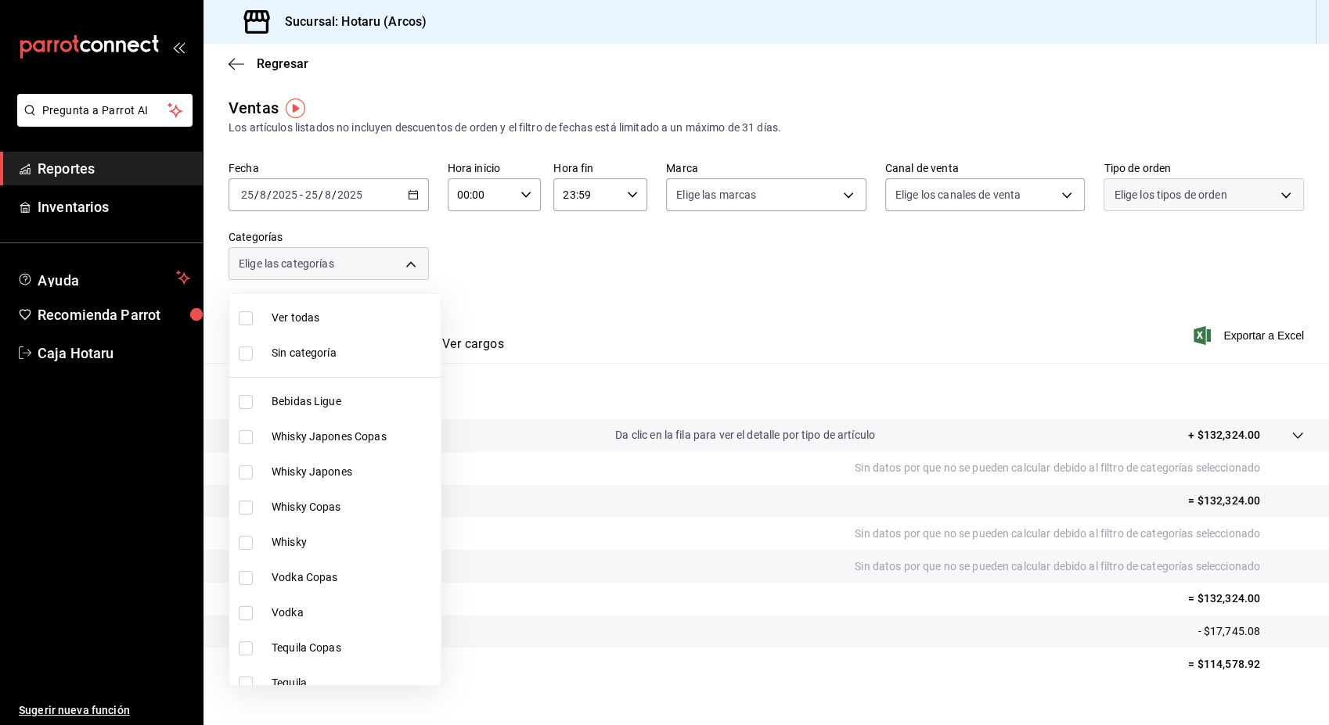
checkbox input "false"
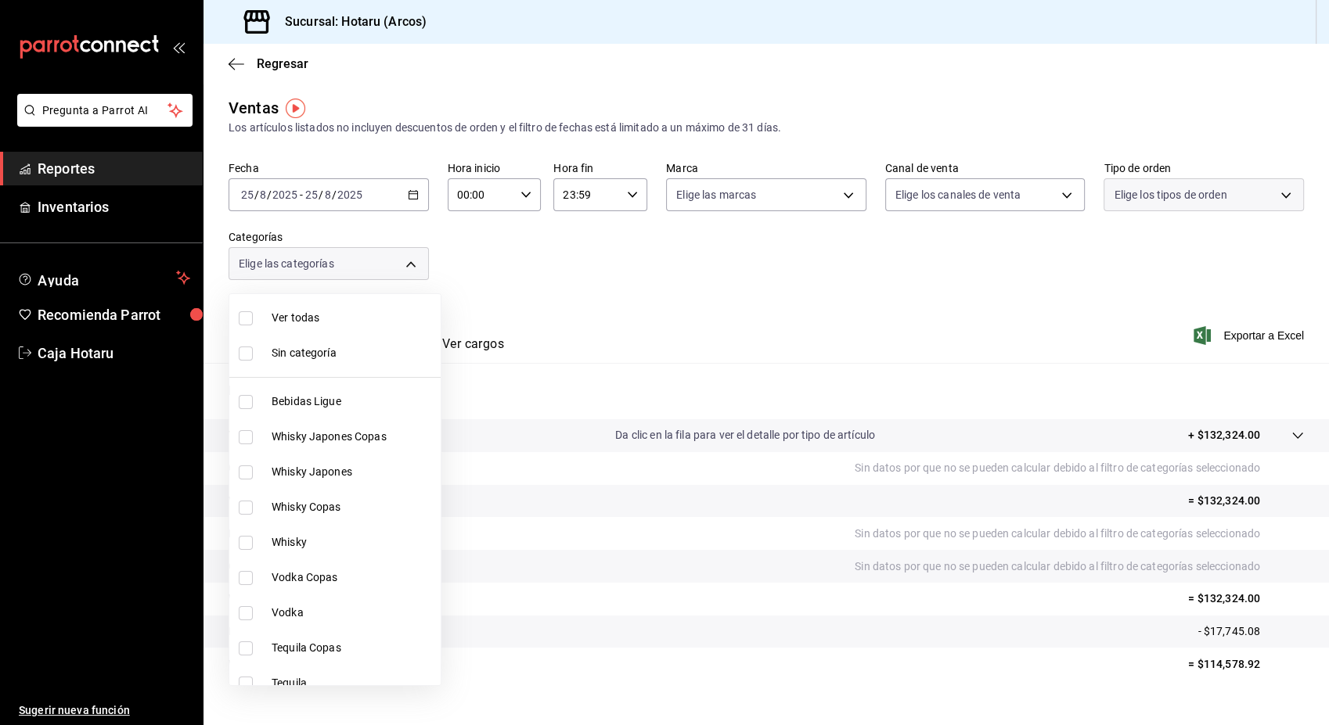
checkbox input "false"
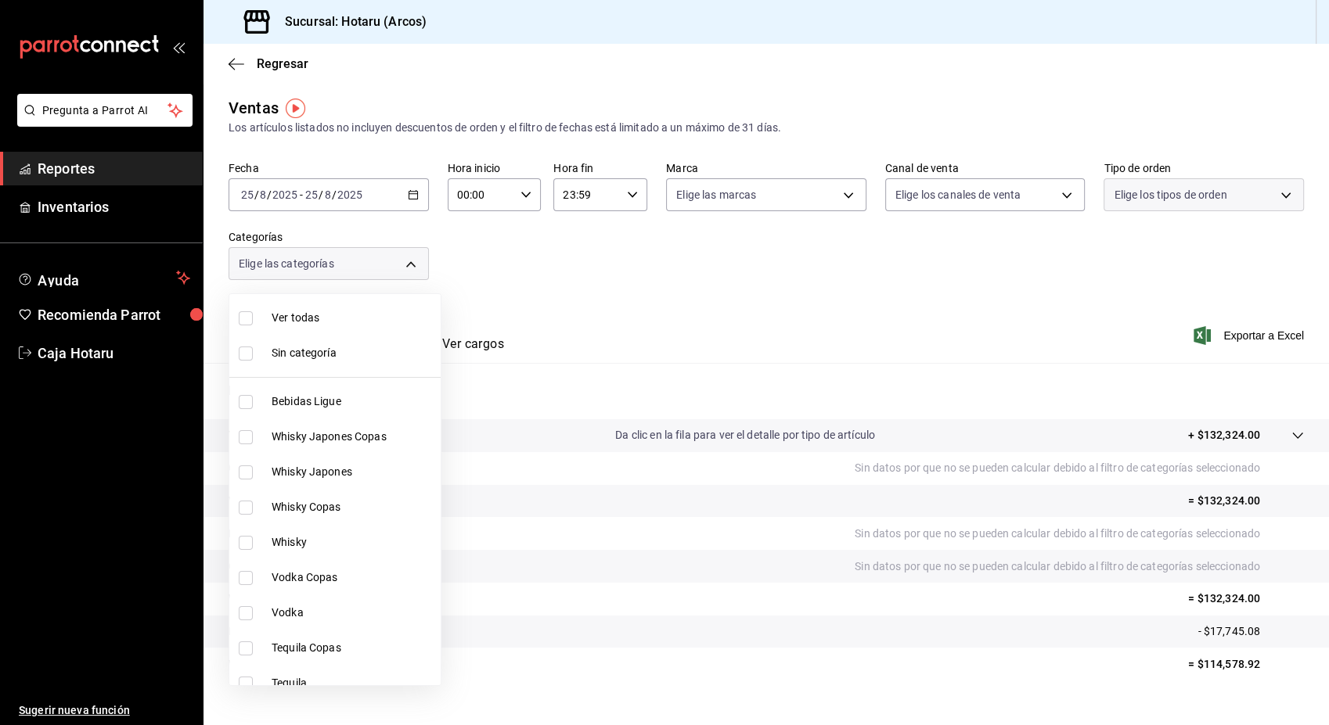
checkbox input "false"
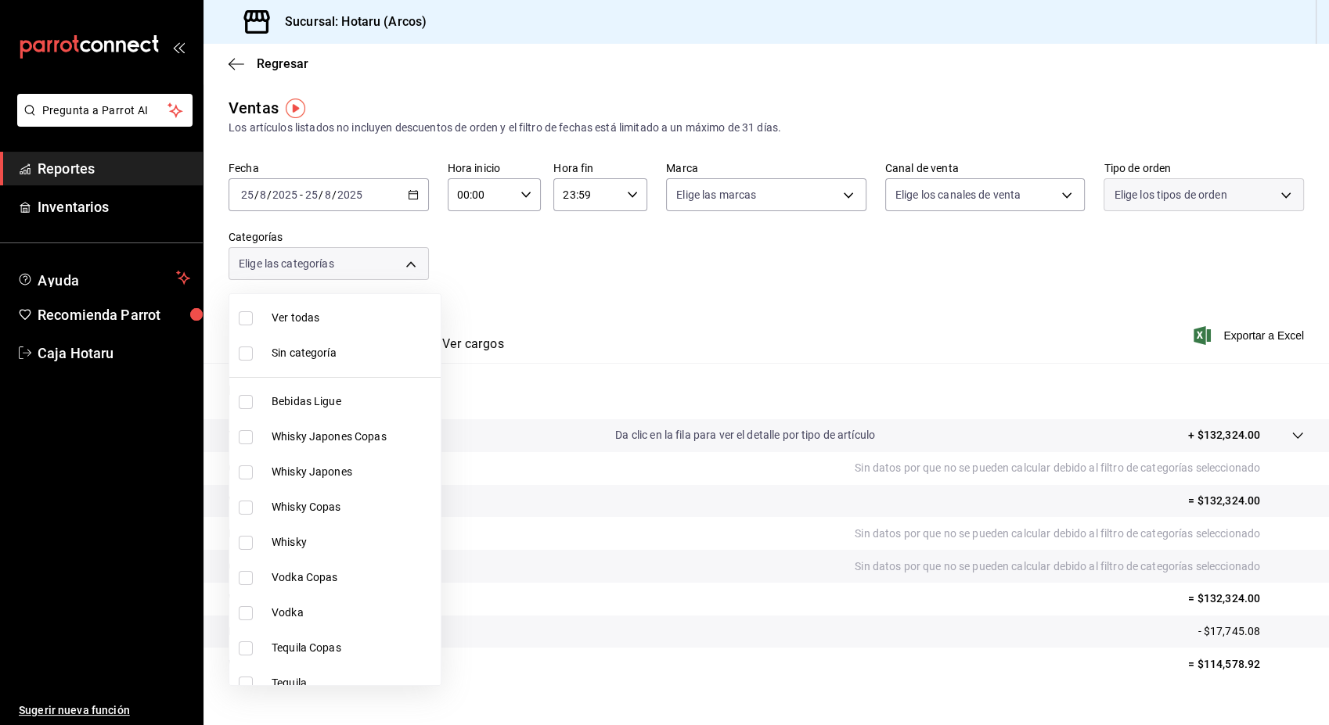
checkbox input "false"
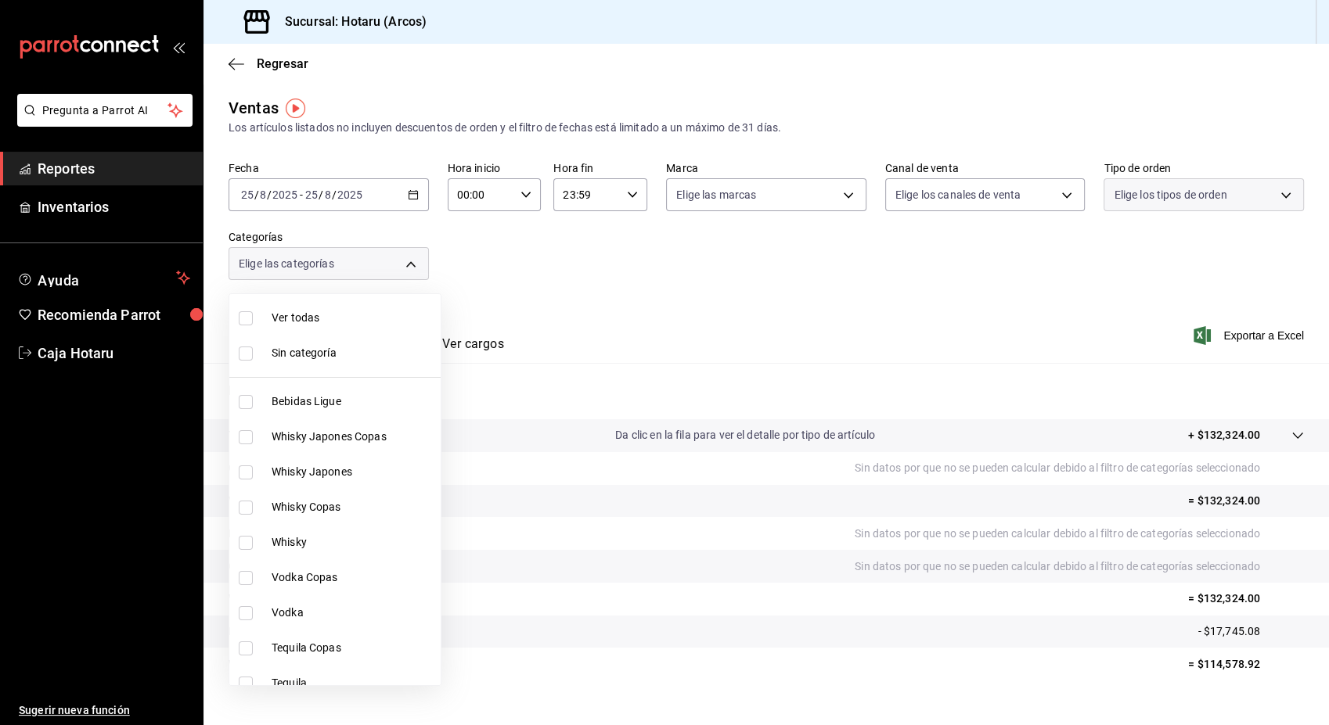
checkbox input "false"
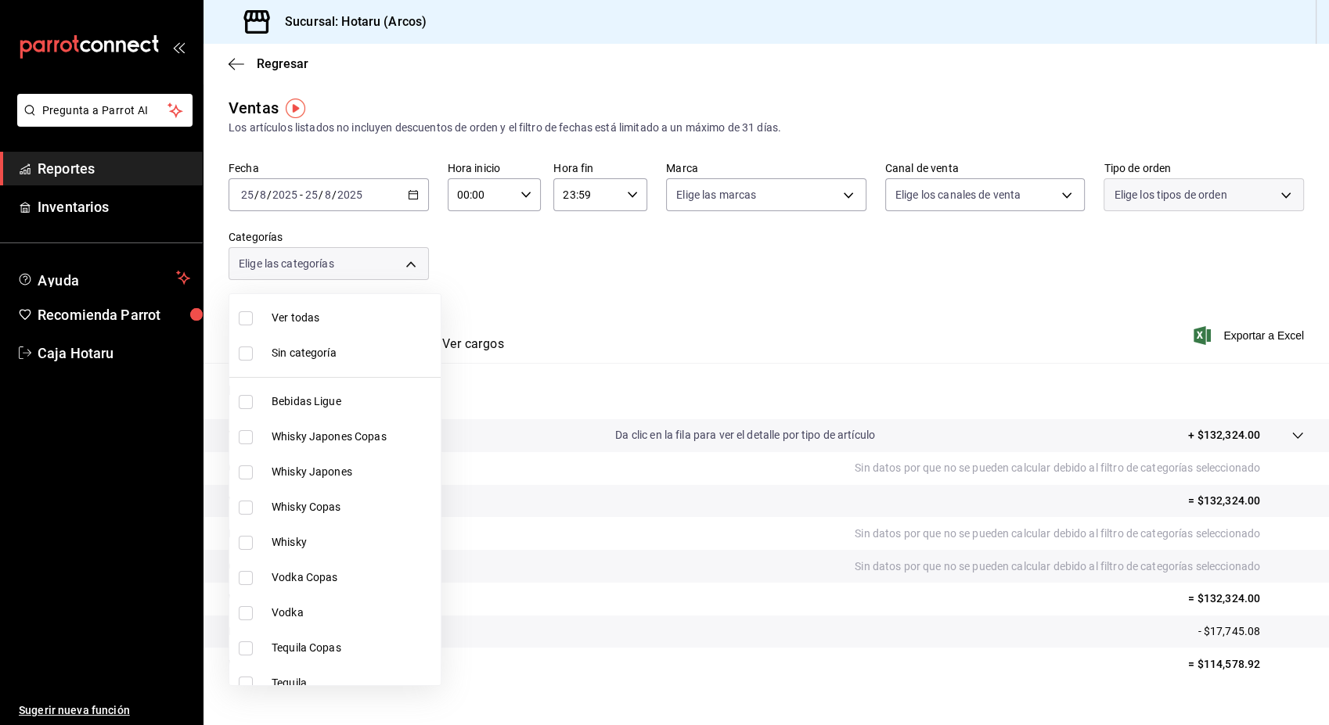
checkbox input "false"
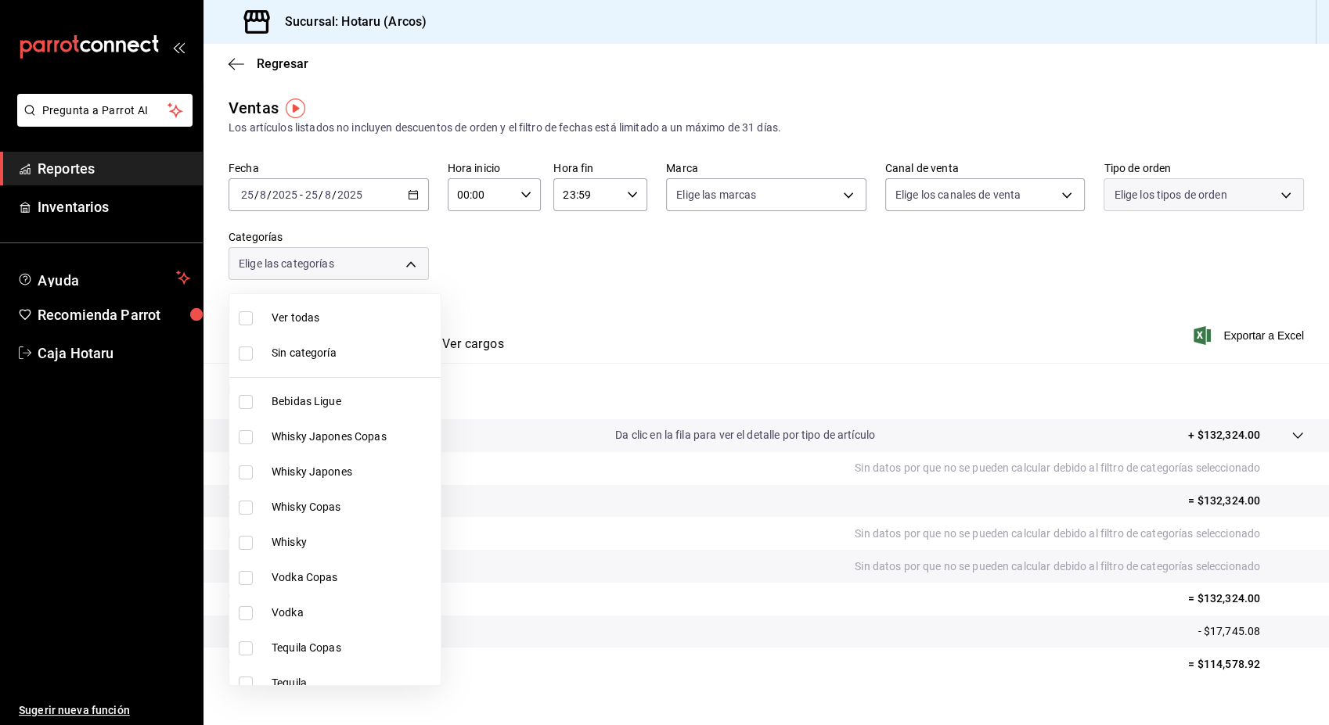
checkbox input "false"
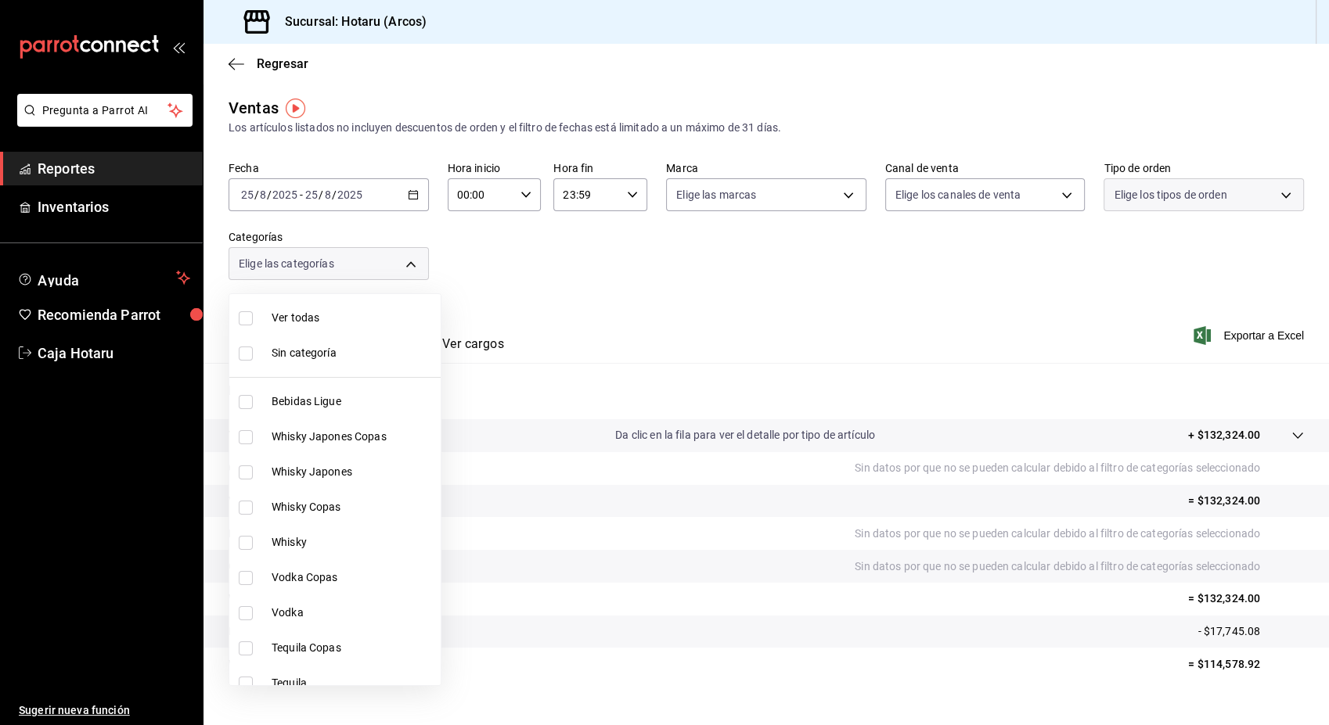
checkbox input "false"
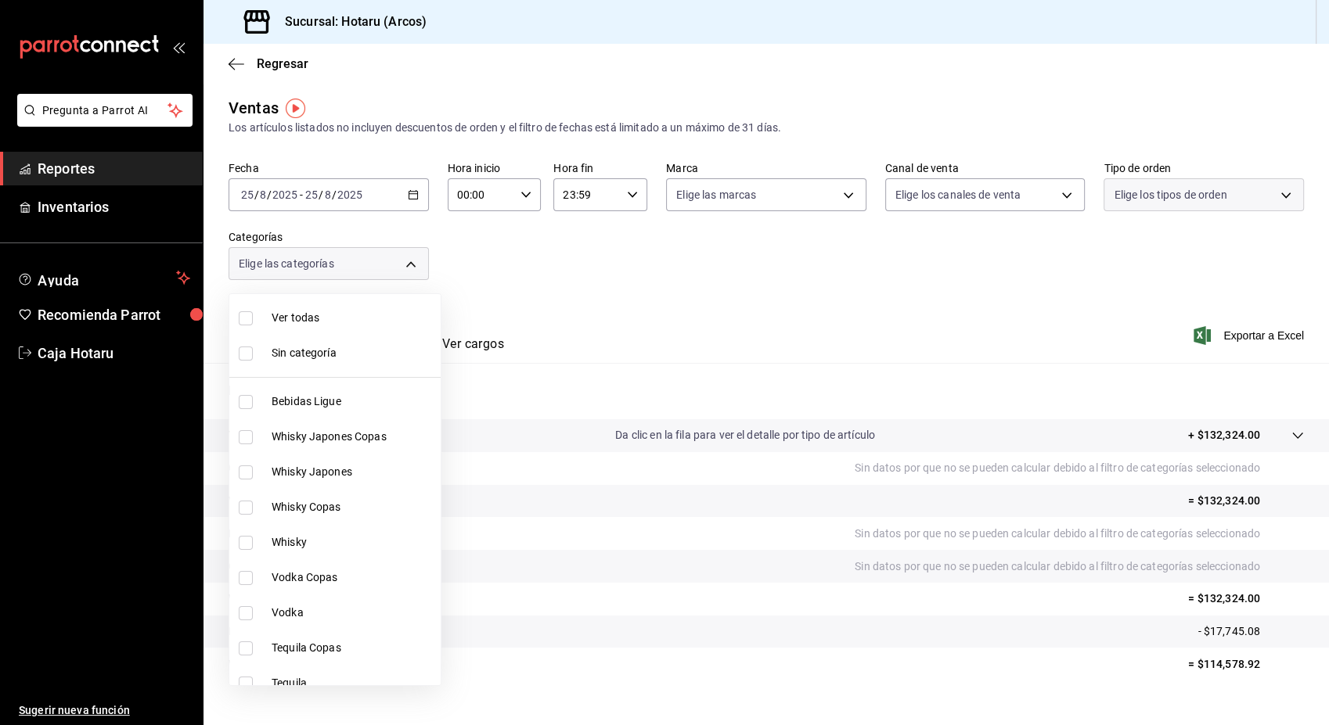
checkbox input "false"
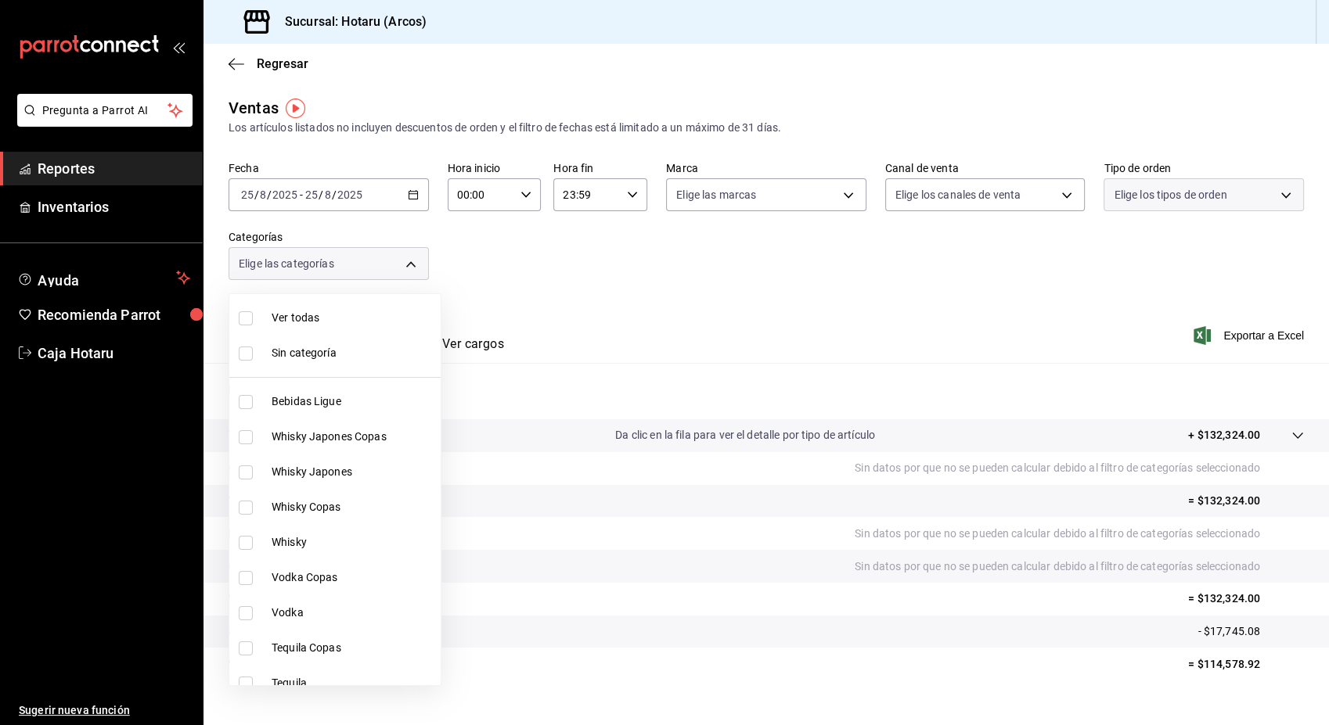
checkbox input "false"
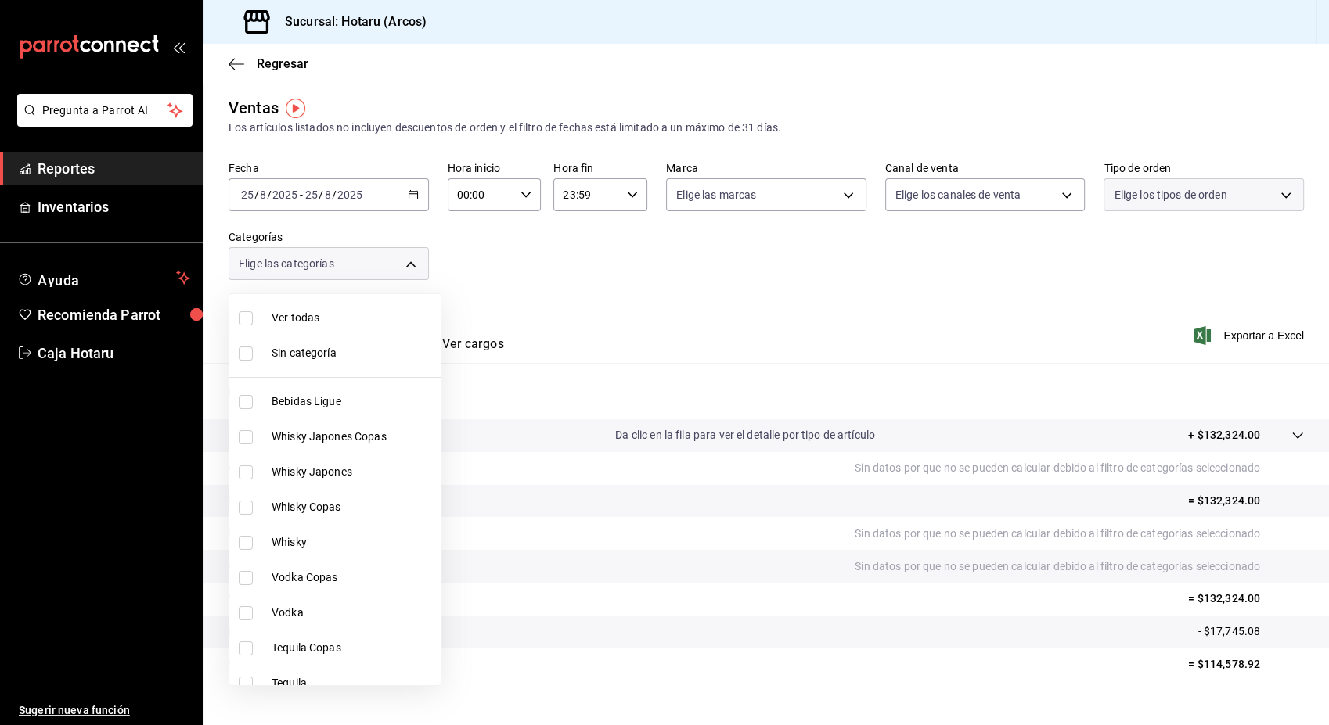
checkbox input "false"
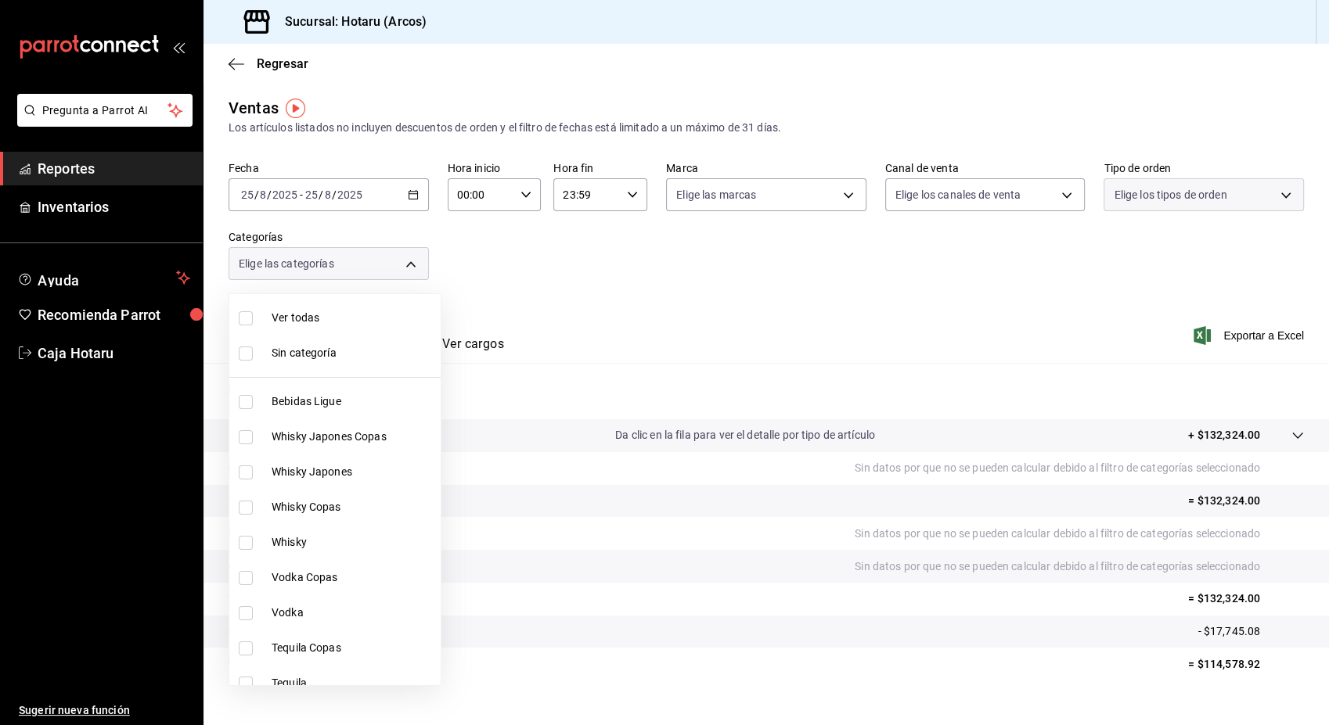
checkbox input "false"
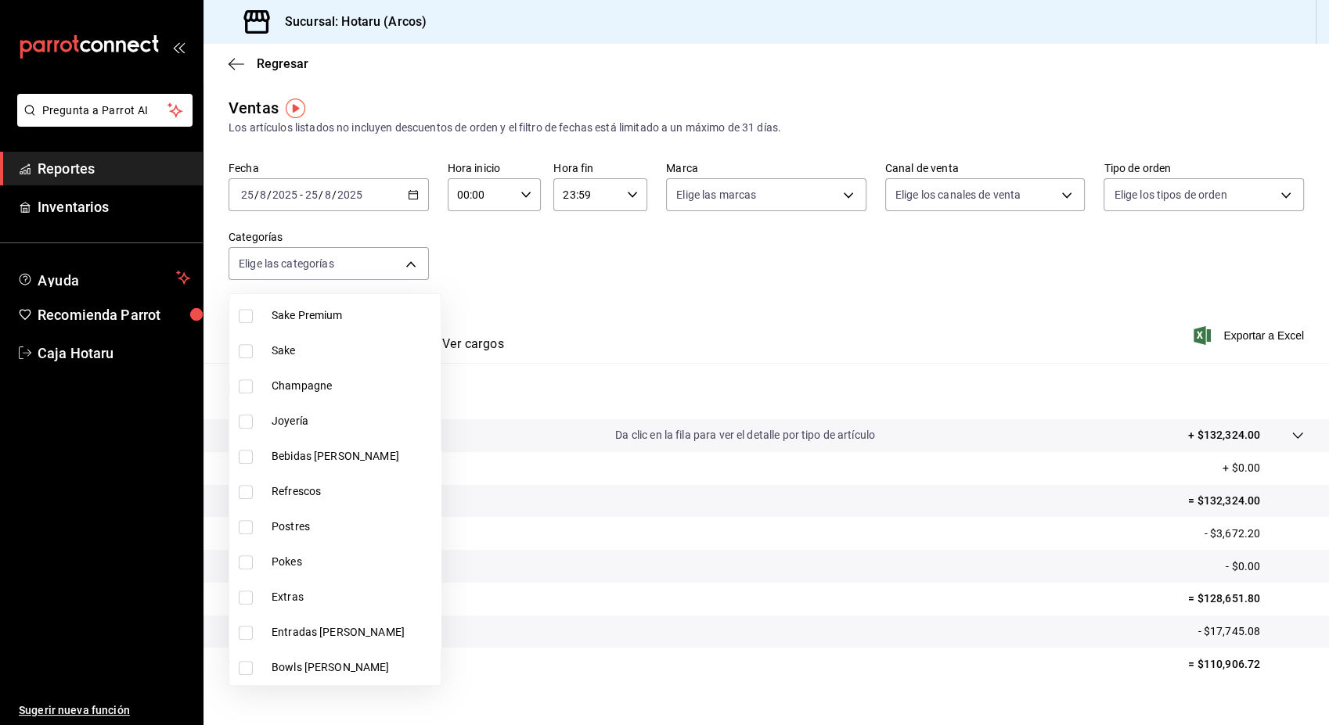
scroll to position [1064, 0]
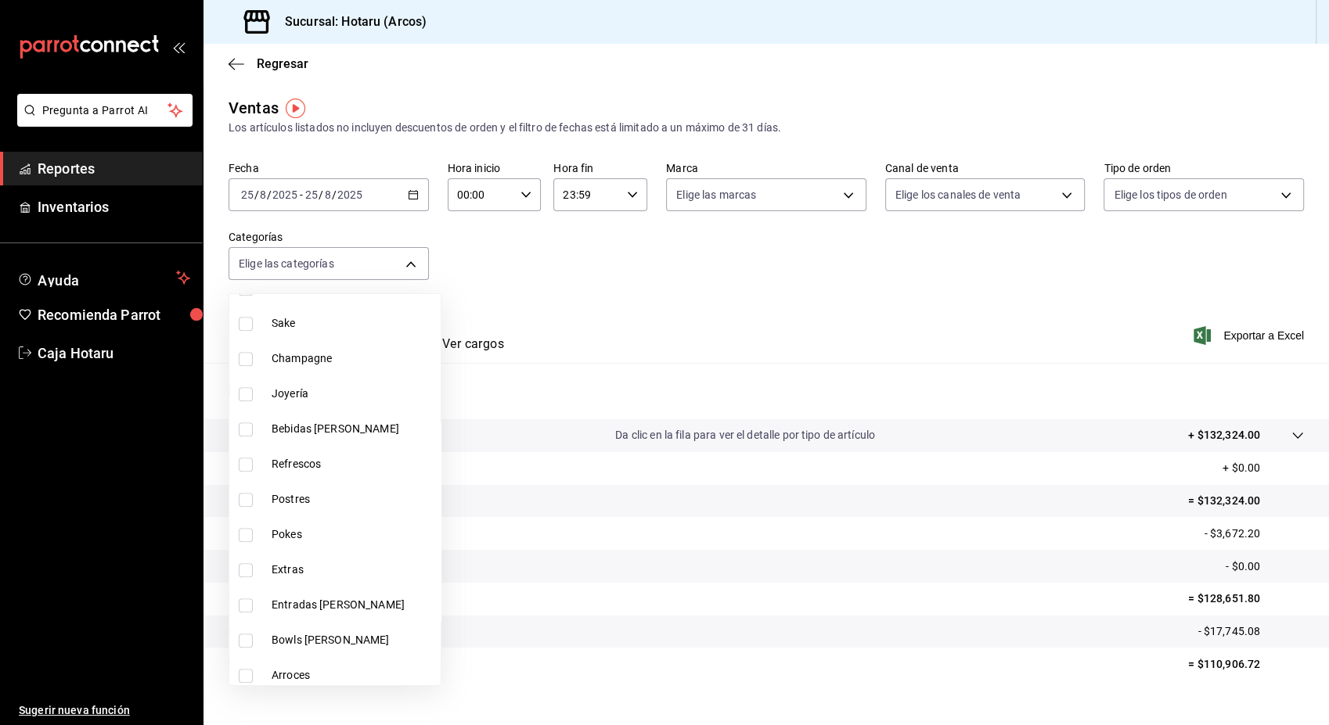
click at [250, 501] on input "checkbox" at bounding box center [246, 500] width 14 height 14
checkbox input "true"
type input "cd5395b2-1c44-4911-bc6a-3e113ce3a6aa"
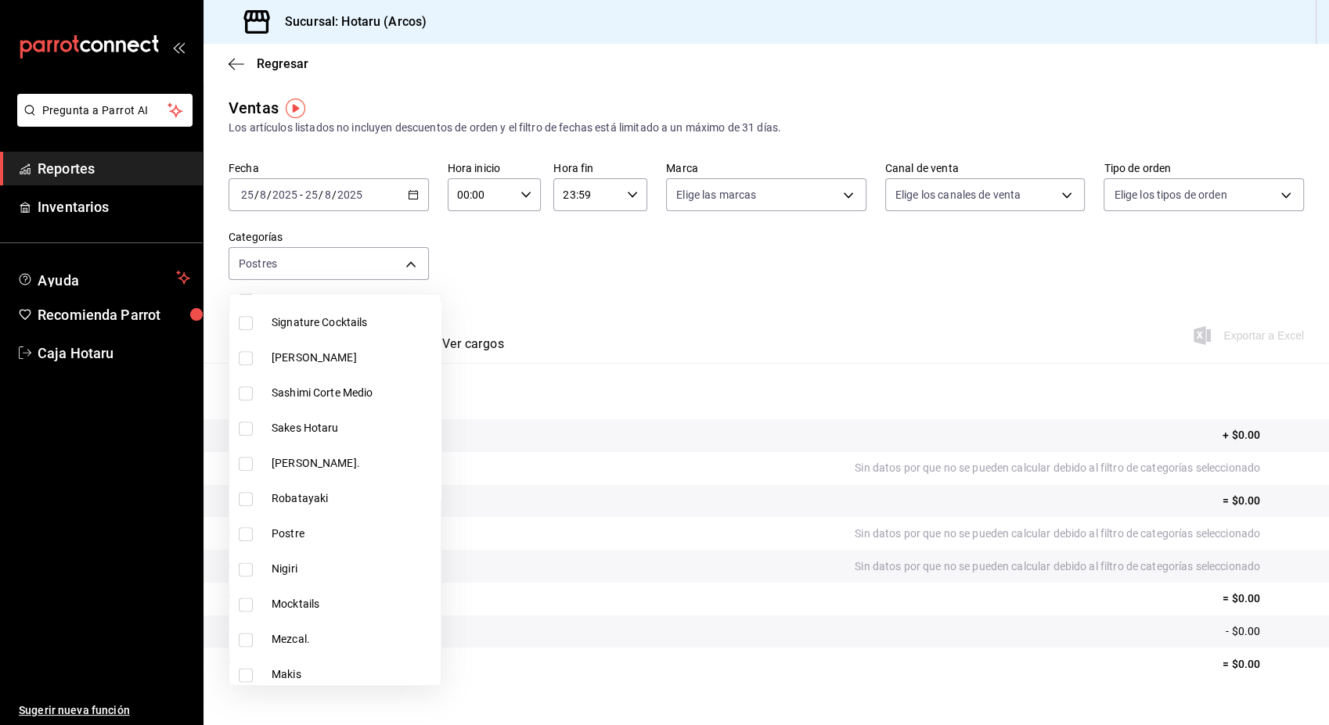
scroll to position [1981, 0]
click at [249, 536] on input "checkbox" at bounding box center [246, 534] width 14 height 14
checkbox input "true"
type input "cd5395b2-1c44-4911-bc6a-3e113ce3a6aa,b6a59378-c3ff-41b9-a2b5-b1f87fd6afd2"
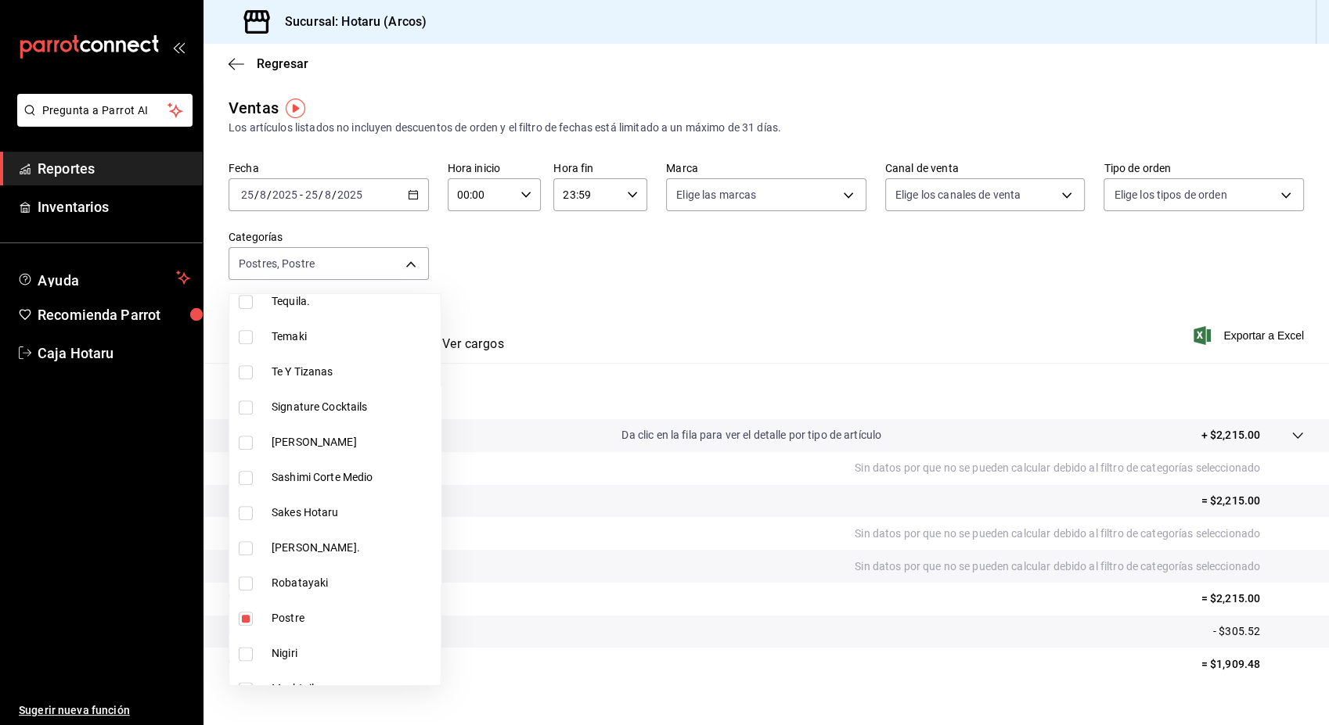
scroll to position [1880, 0]
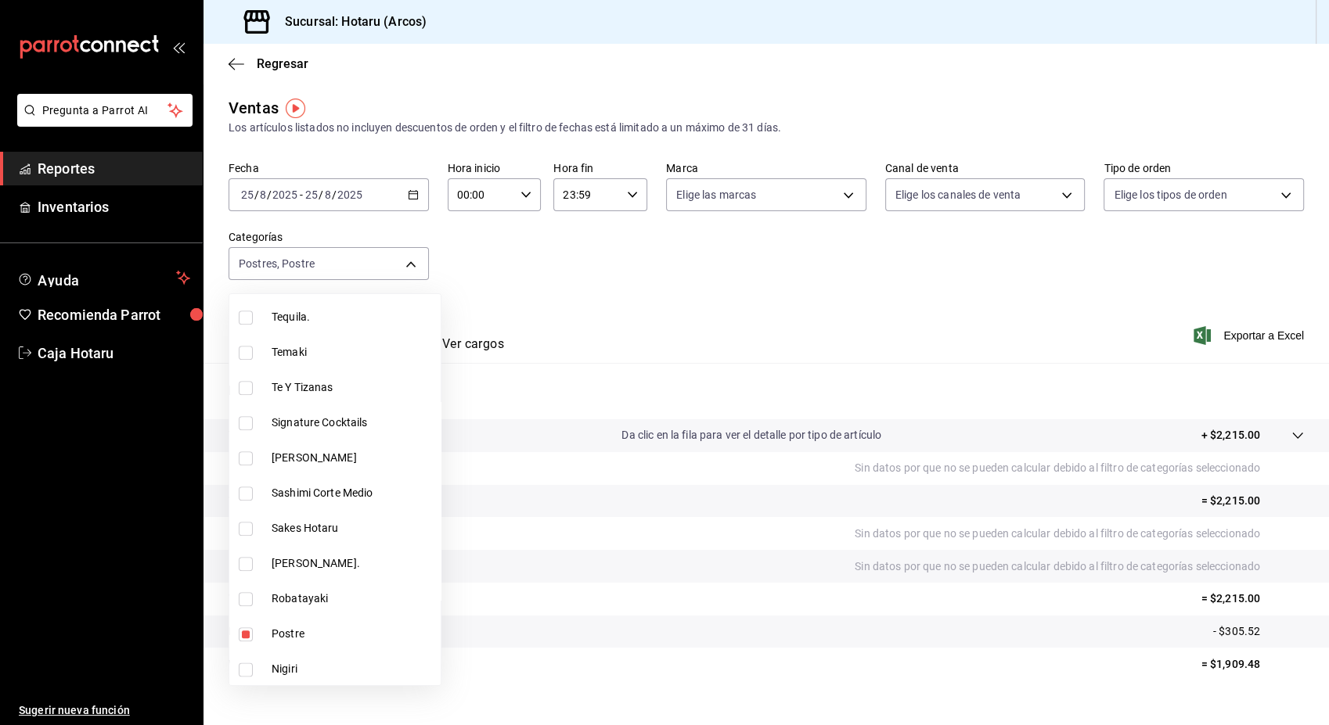
click at [574, 260] on div at bounding box center [664, 362] width 1329 height 725
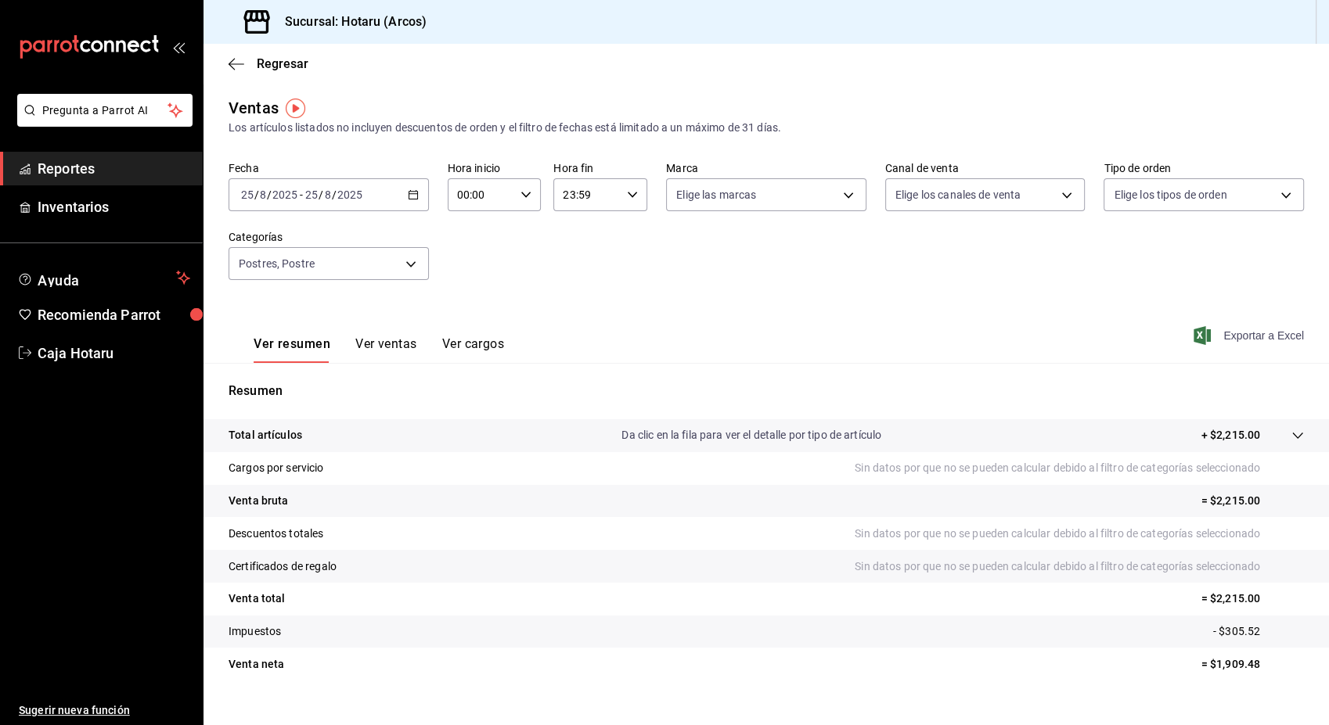
click at [1255, 331] on span "Exportar a Excel" at bounding box center [1249, 335] width 107 height 19
